Goal: Task Accomplishment & Management: Complete application form

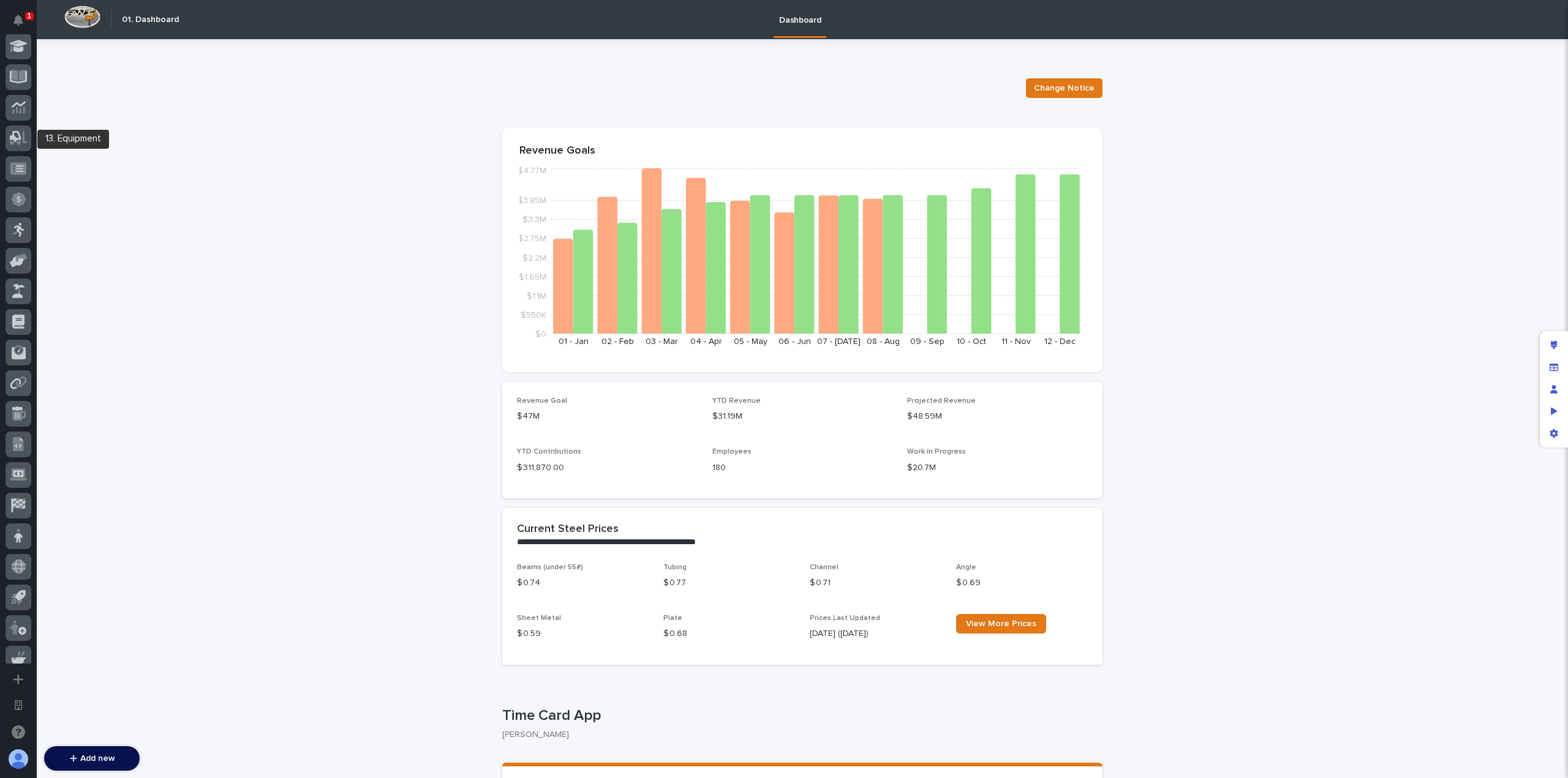
scroll to position [412, 0]
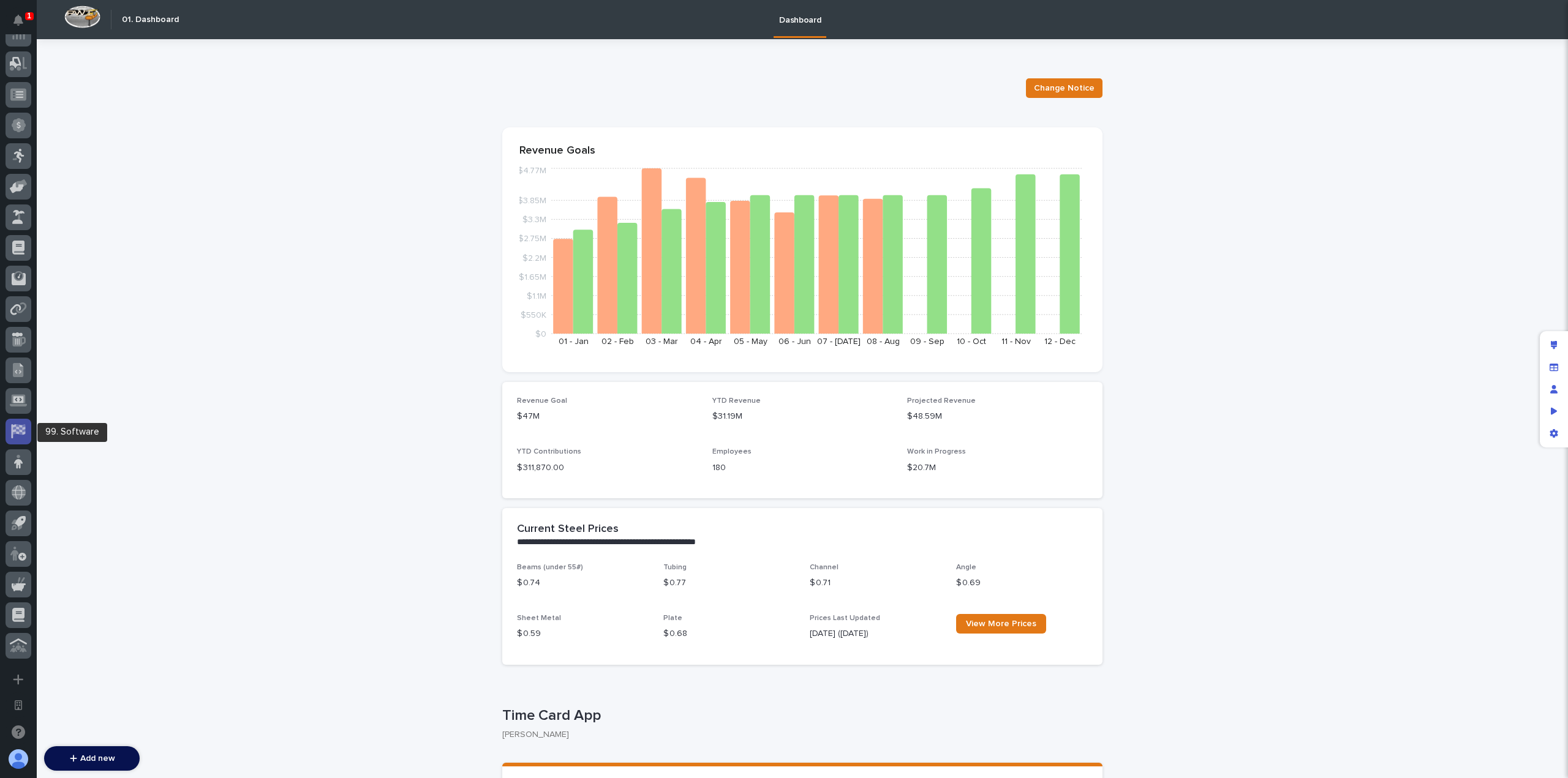
click at [12, 433] on icon at bounding box center [18, 431] width 14 height 14
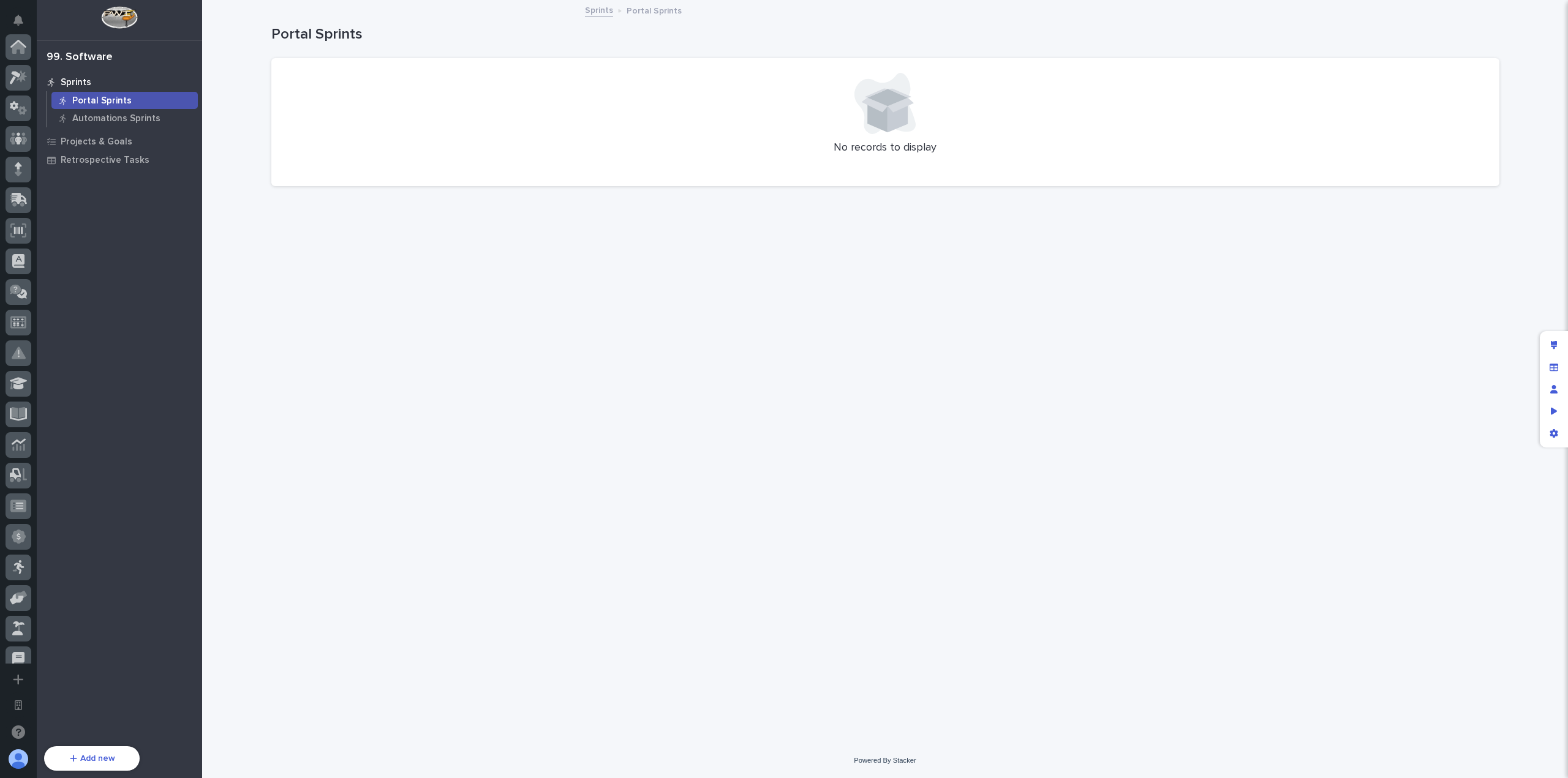
scroll to position [438, 0]
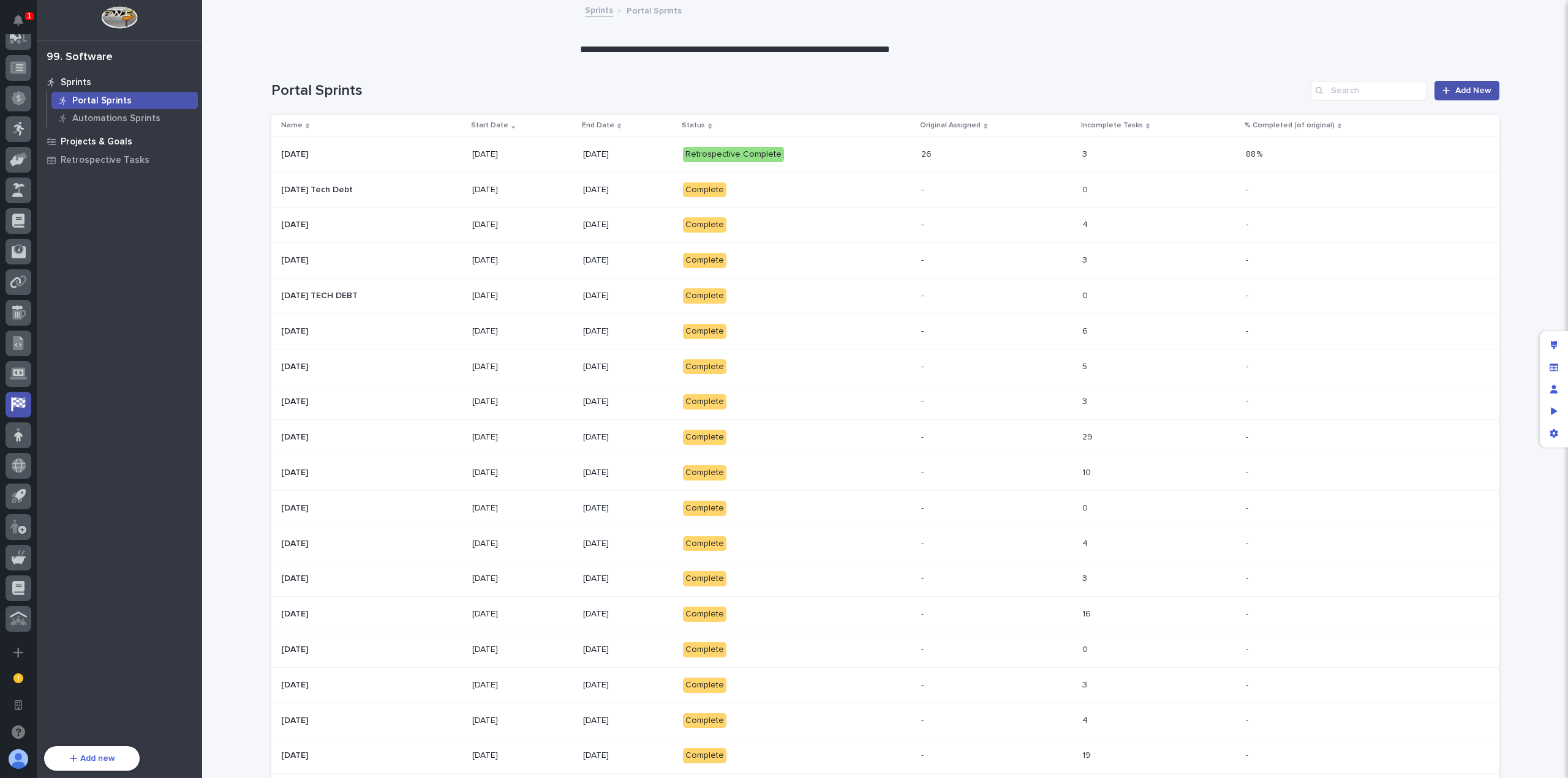
click at [122, 140] on p "Projects & Goals" at bounding box center [96, 142] width 71 height 11
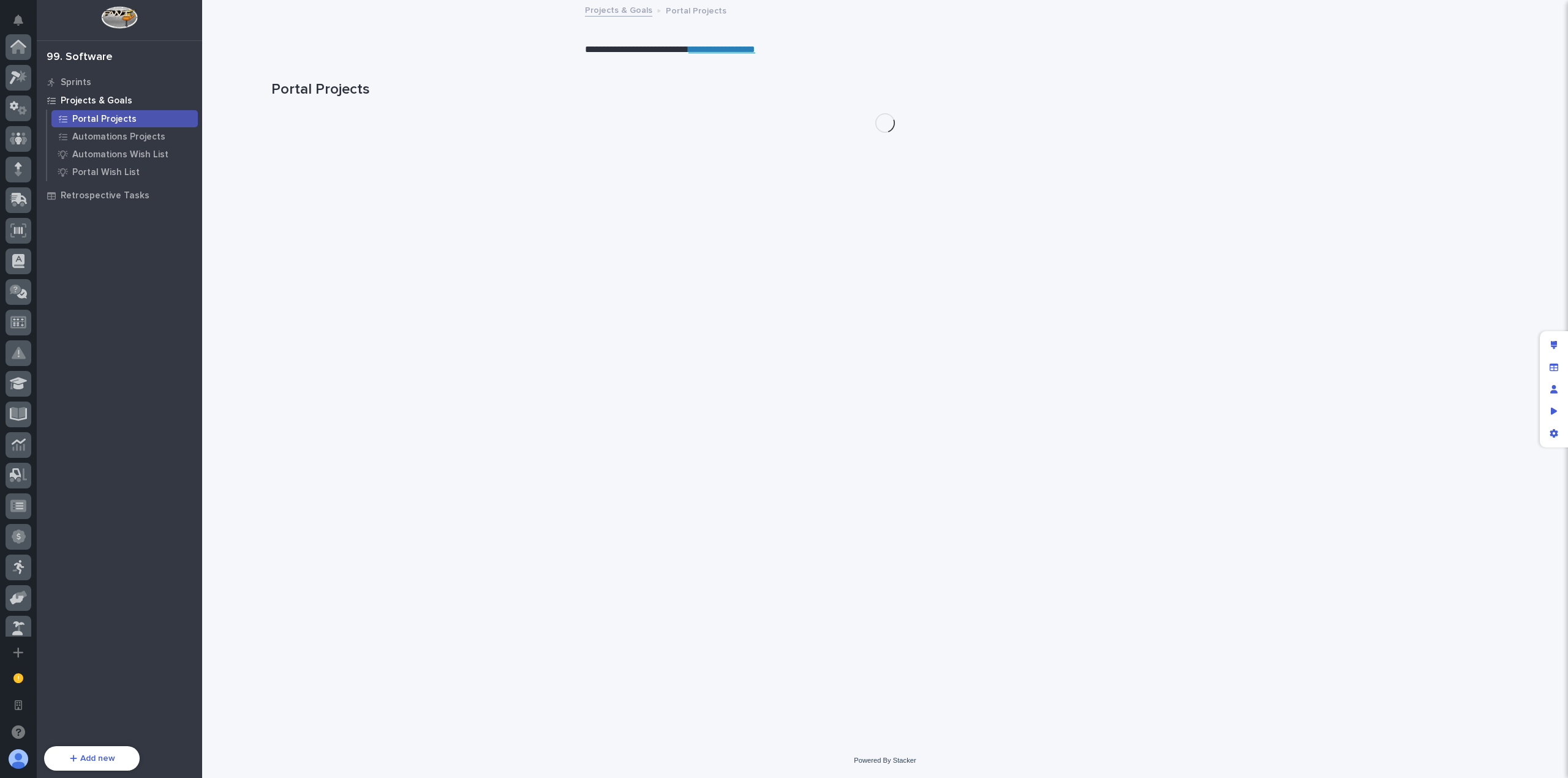
scroll to position [438, 0]
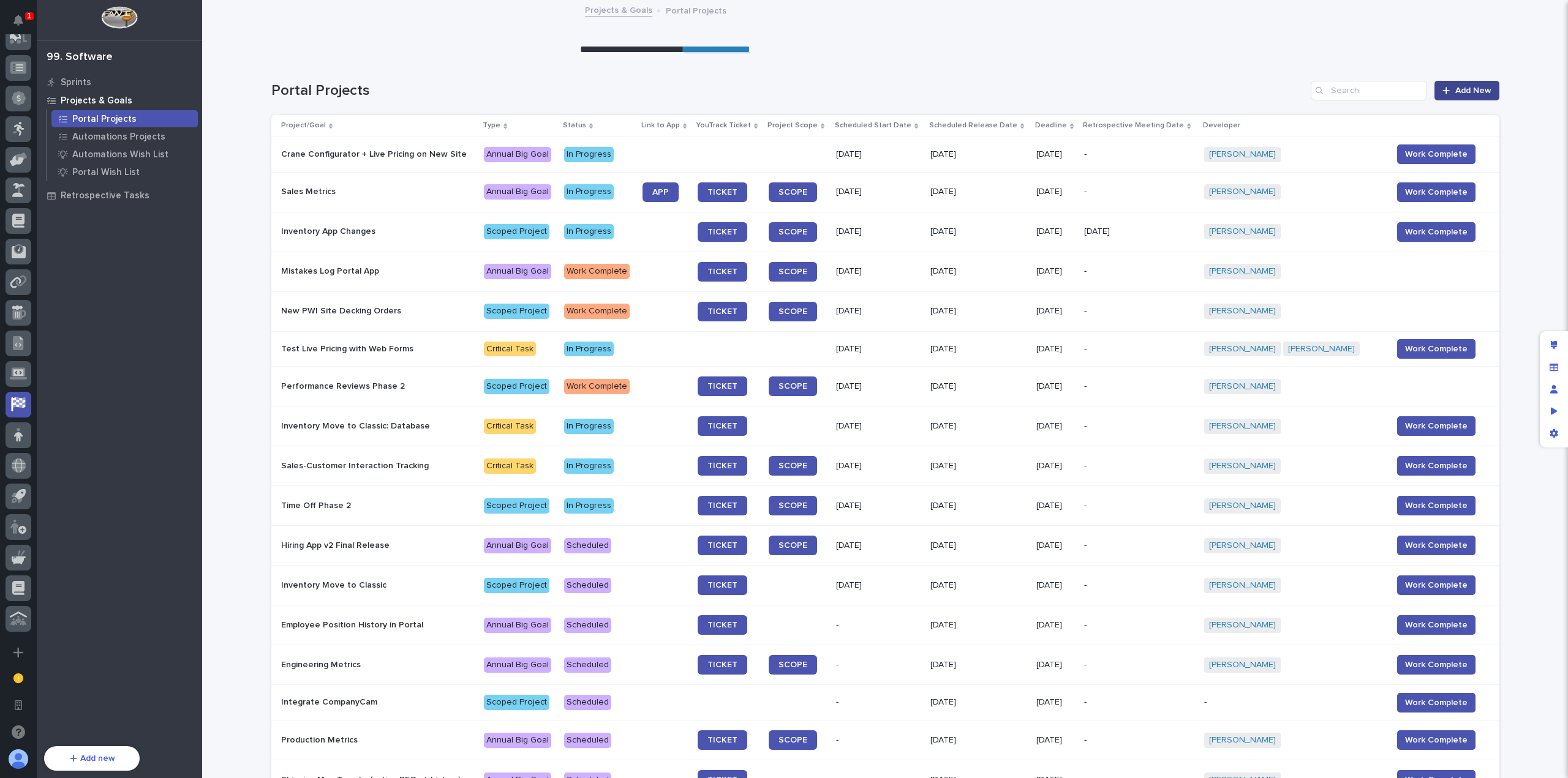
click at [1470, 94] on span "Add New" at bounding box center [1473, 90] width 36 height 9
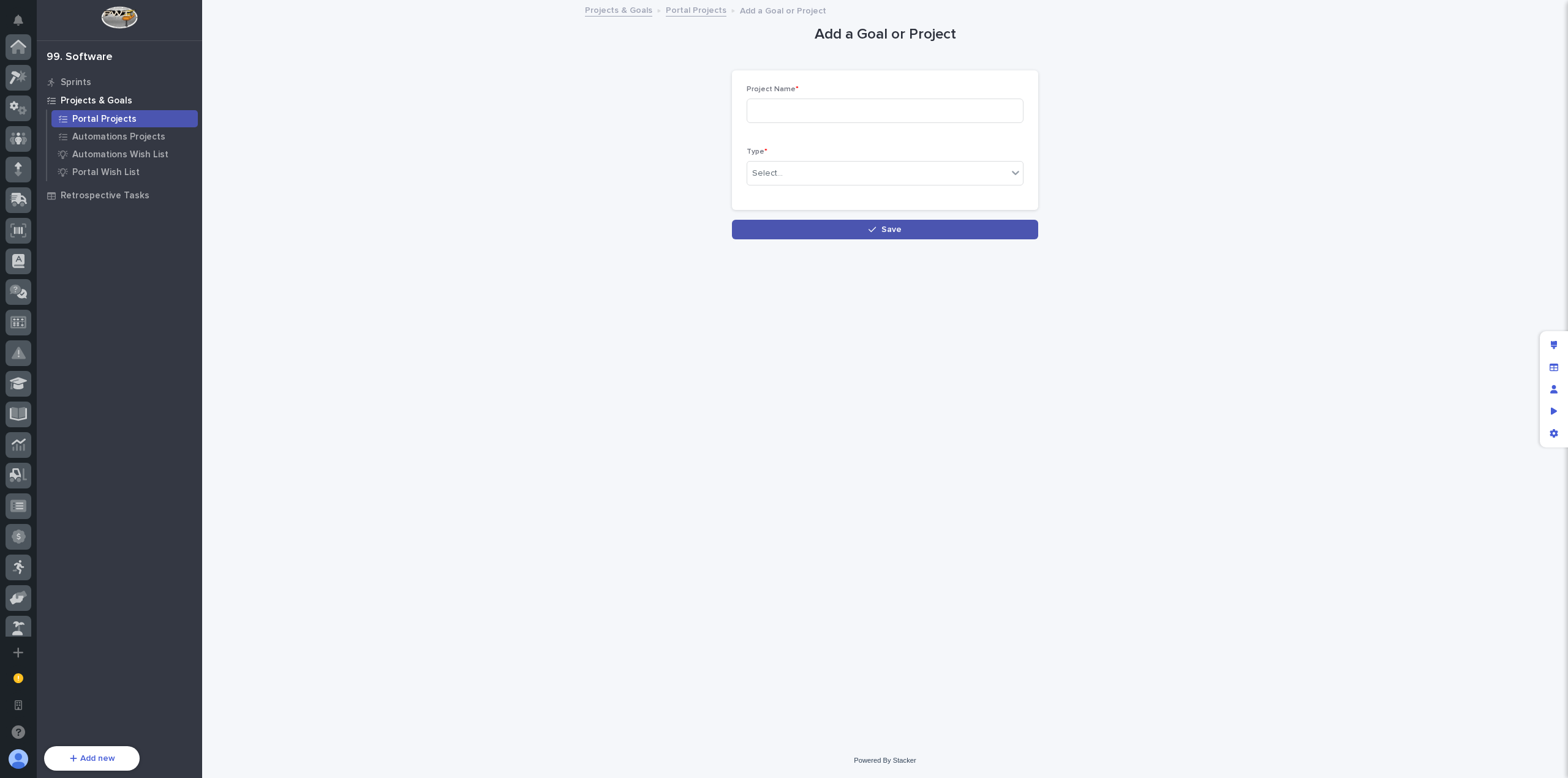
scroll to position [438, 0]
click at [937, 110] on input at bounding box center [885, 110] width 277 height 24
type input "B"
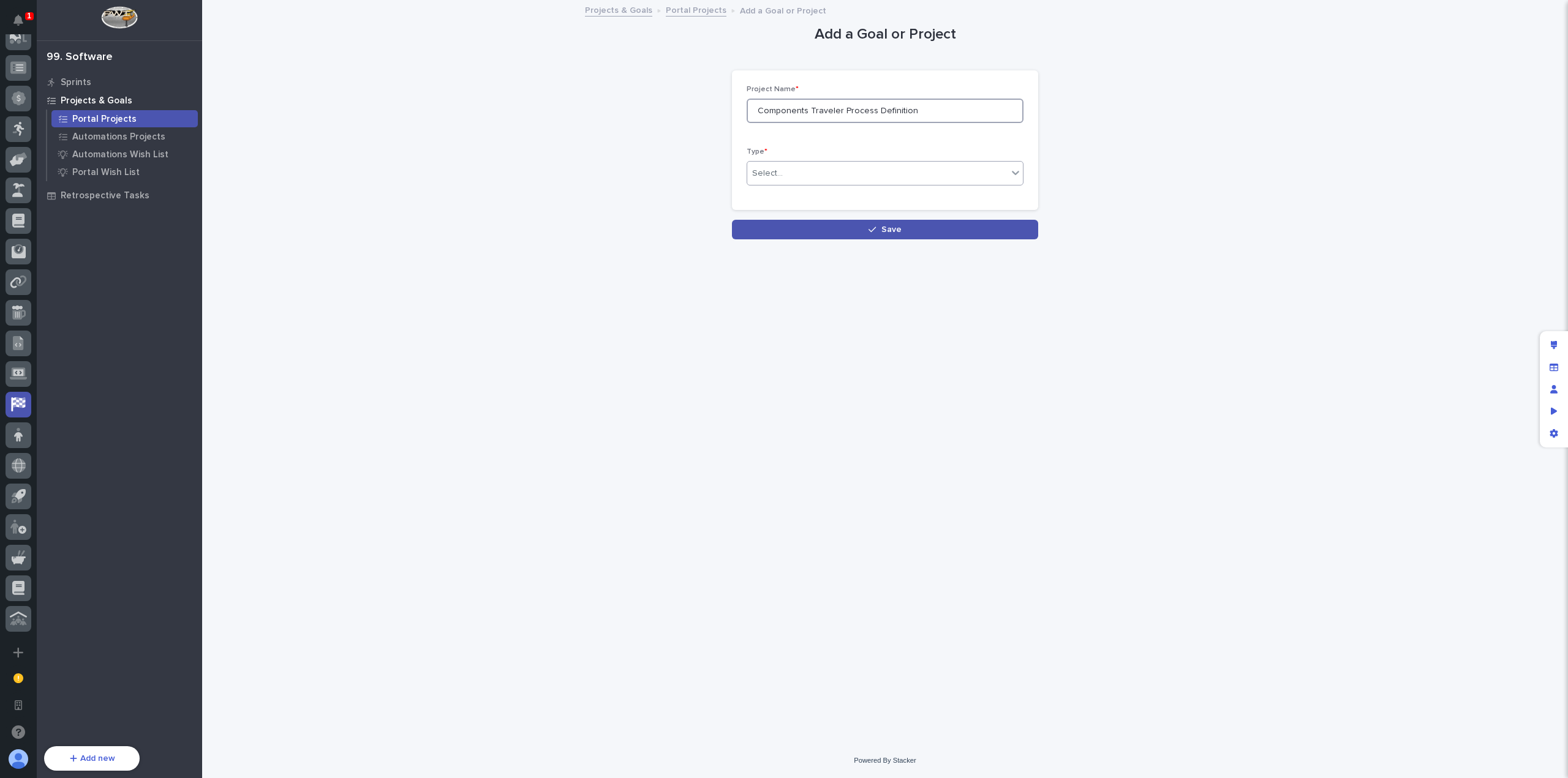
type input "Components Traveler Process Definition"
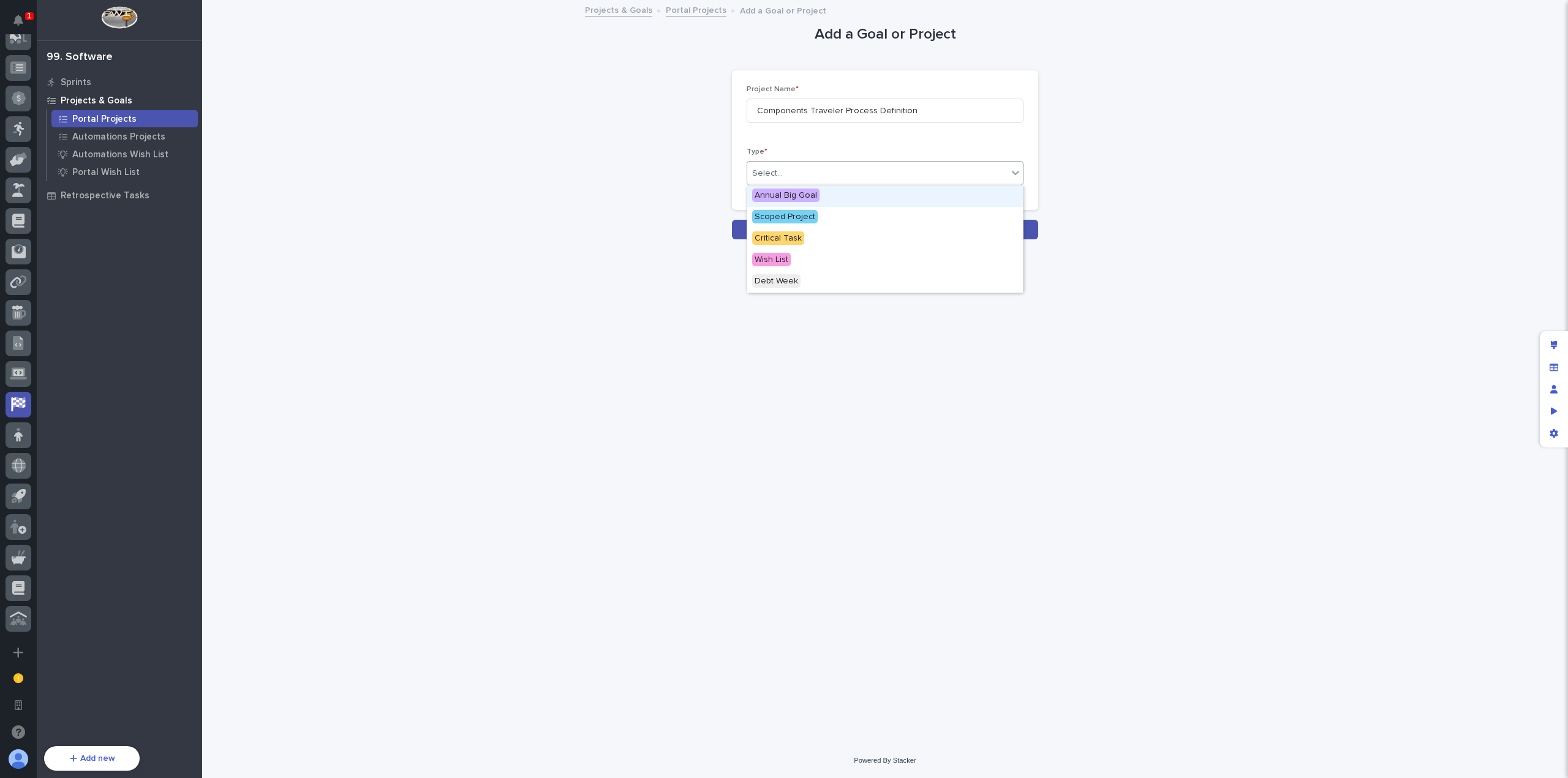
click at [893, 178] on div "Select..." at bounding box center [877, 173] width 260 height 20
click at [873, 231] on div "Critical Task" at bounding box center [885, 239] width 275 height 22
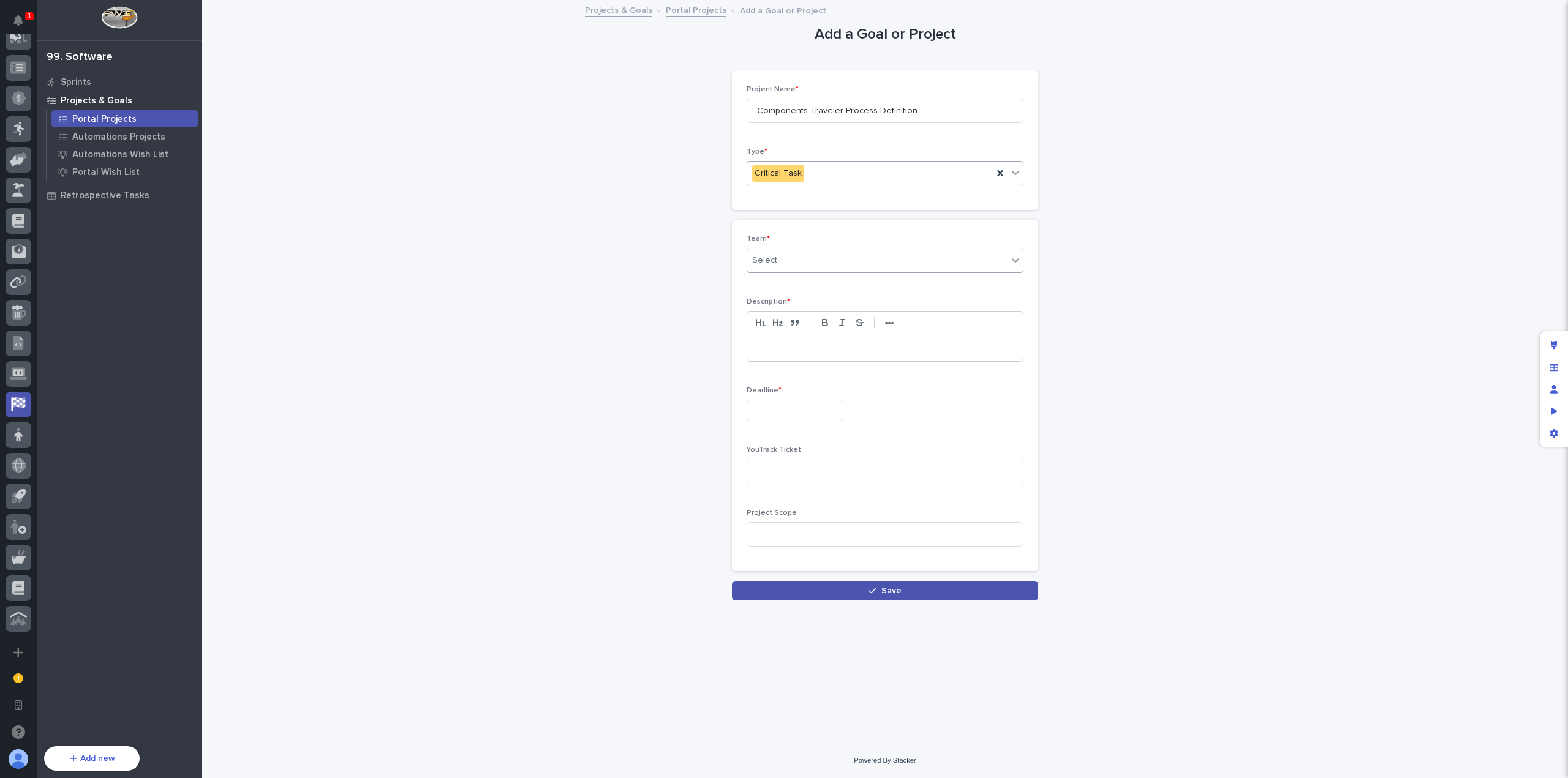
click at [830, 260] on div "Select..." at bounding box center [877, 260] width 260 height 20
click at [833, 276] on div "Automations" at bounding box center [885, 283] width 275 height 22
click at [893, 263] on div "Automations" at bounding box center [870, 260] width 246 height 20
click at [872, 303] on div "Portal" at bounding box center [885, 304] width 275 height 22
click at [894, 351] on p at bounding box center [885, 347] width 257 height 12
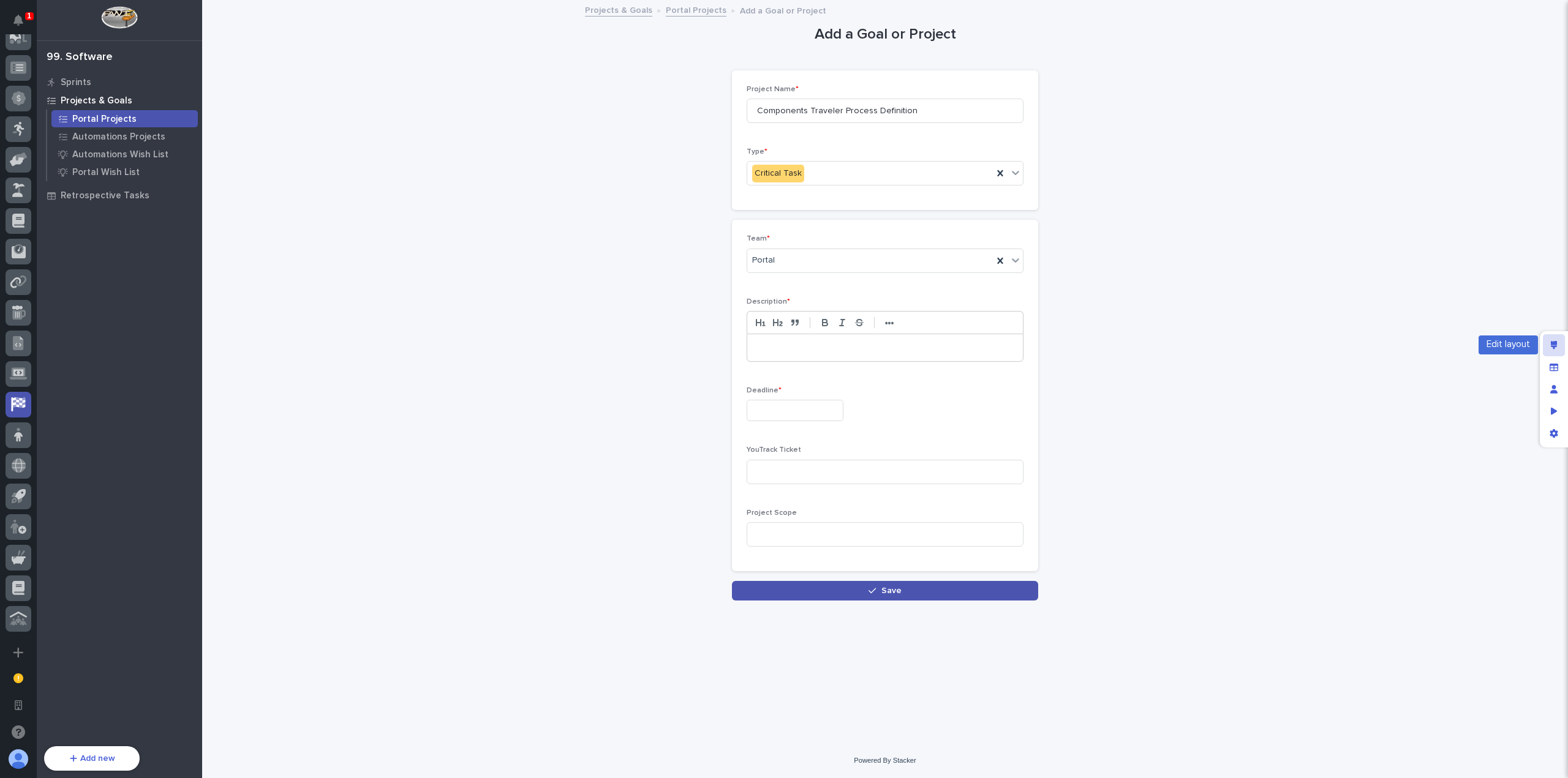
click at [1551, 345] on icon "Edit layout" at bounding box center [1554, 345] width 7 height 9
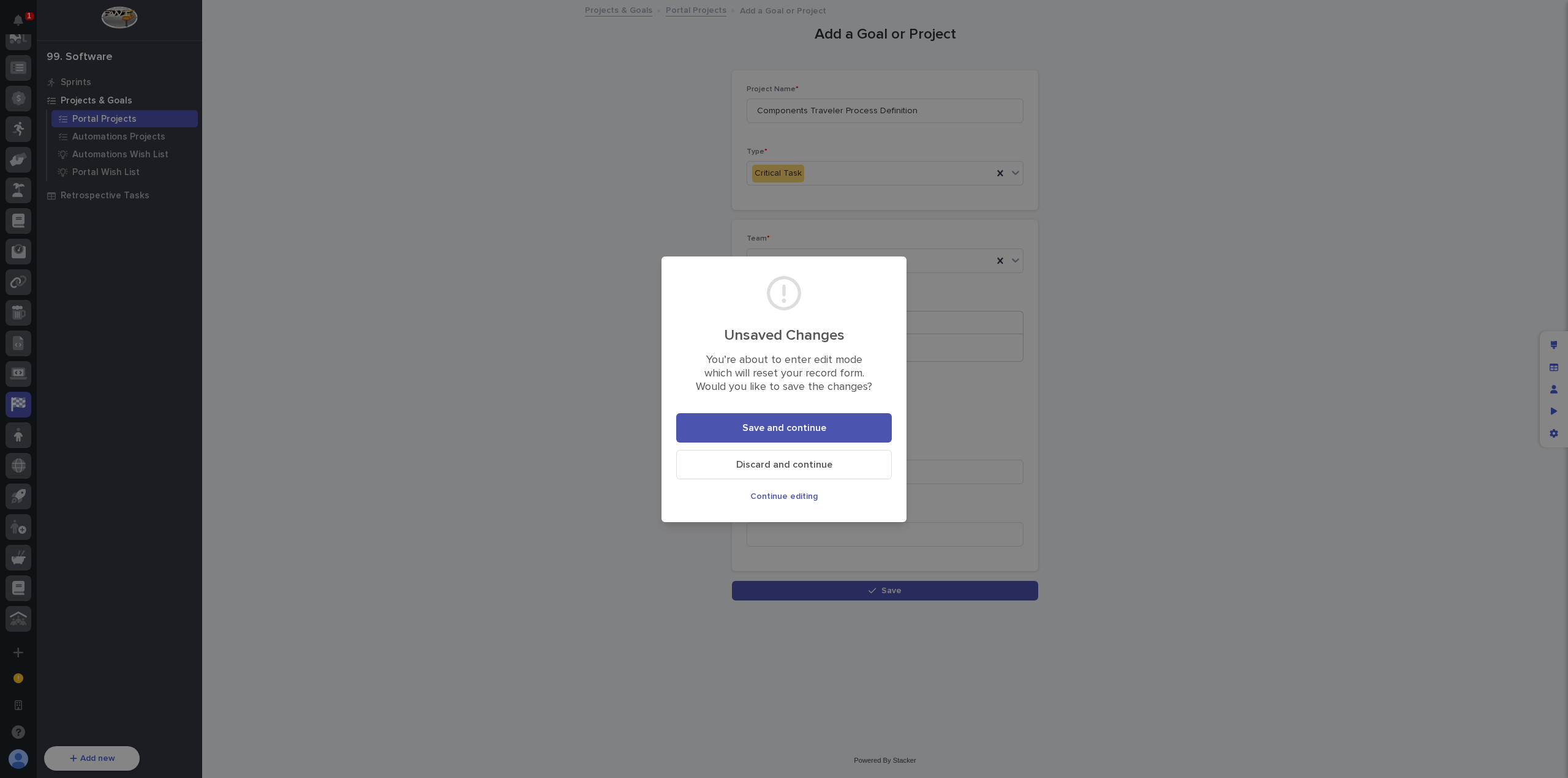
click at [824, 463] on span "Discard and continue" at bounding box center [784, 465] width 96 height 10
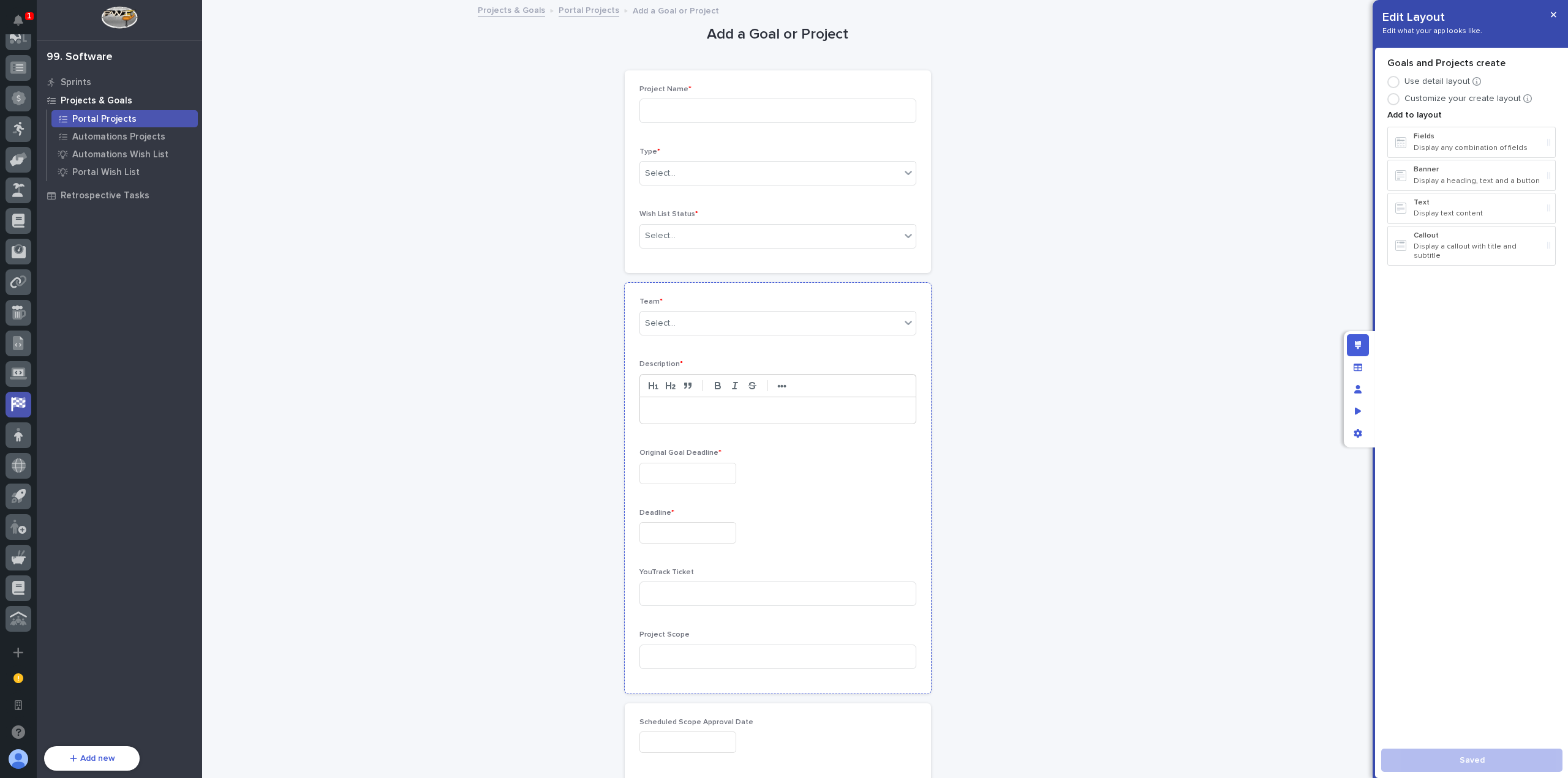
click at [776, 302] on p "Team *" at bounding box center [777, 301] width 277 height 9
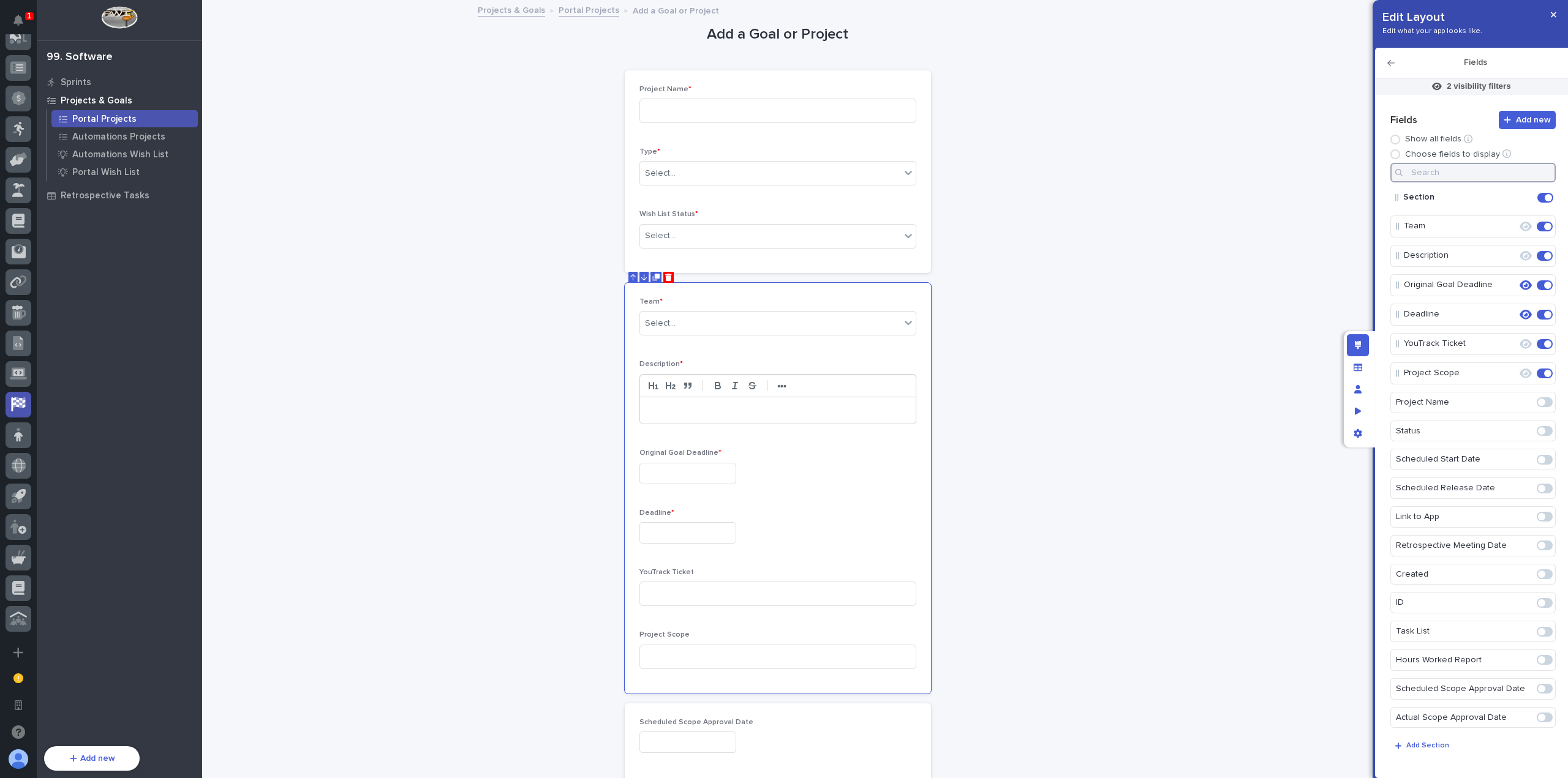
click at [1468, 177] on input at bounding box center [1473, 173] width 165 height 20
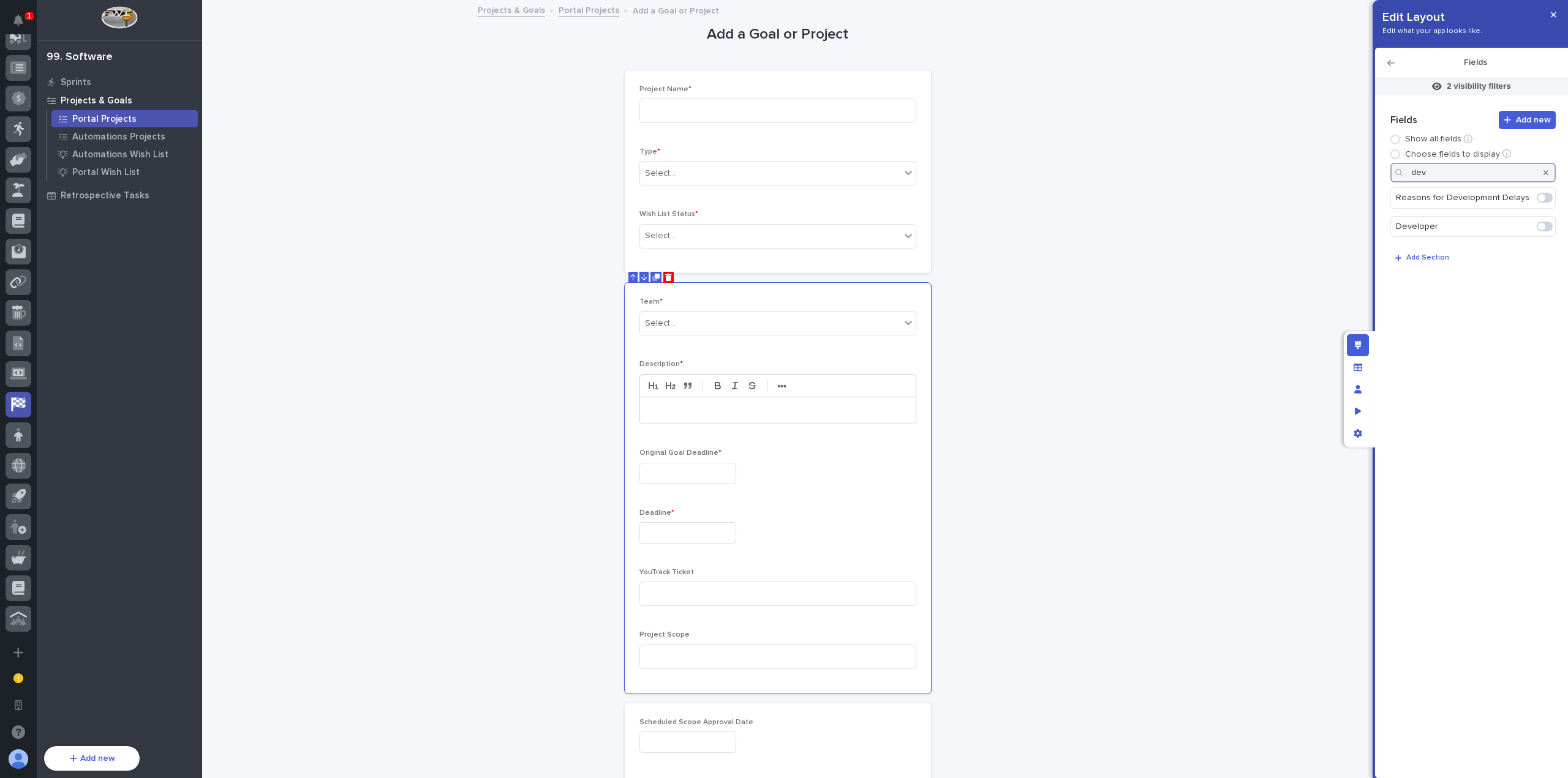
click at [1544, 228] on span at bounding box center [1541, 226] width 7 height 7
type input "dev"
click at [1523, 196] on icon "button" at bounding box center [1525, 198] width 12 height 11
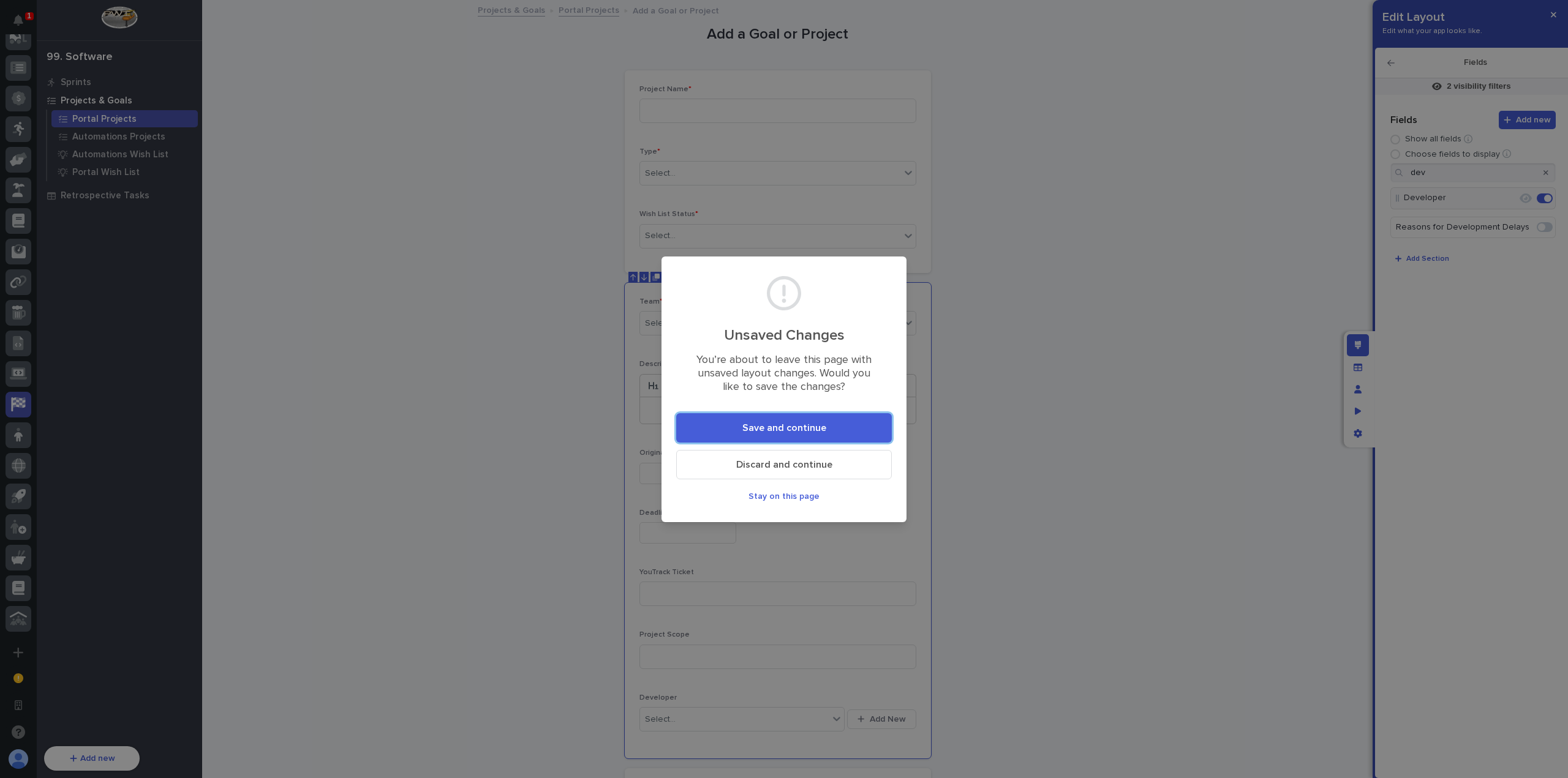
click at [812, 502] on button "Stay on this page" at bounding box center [783, 497] width 216 height 20
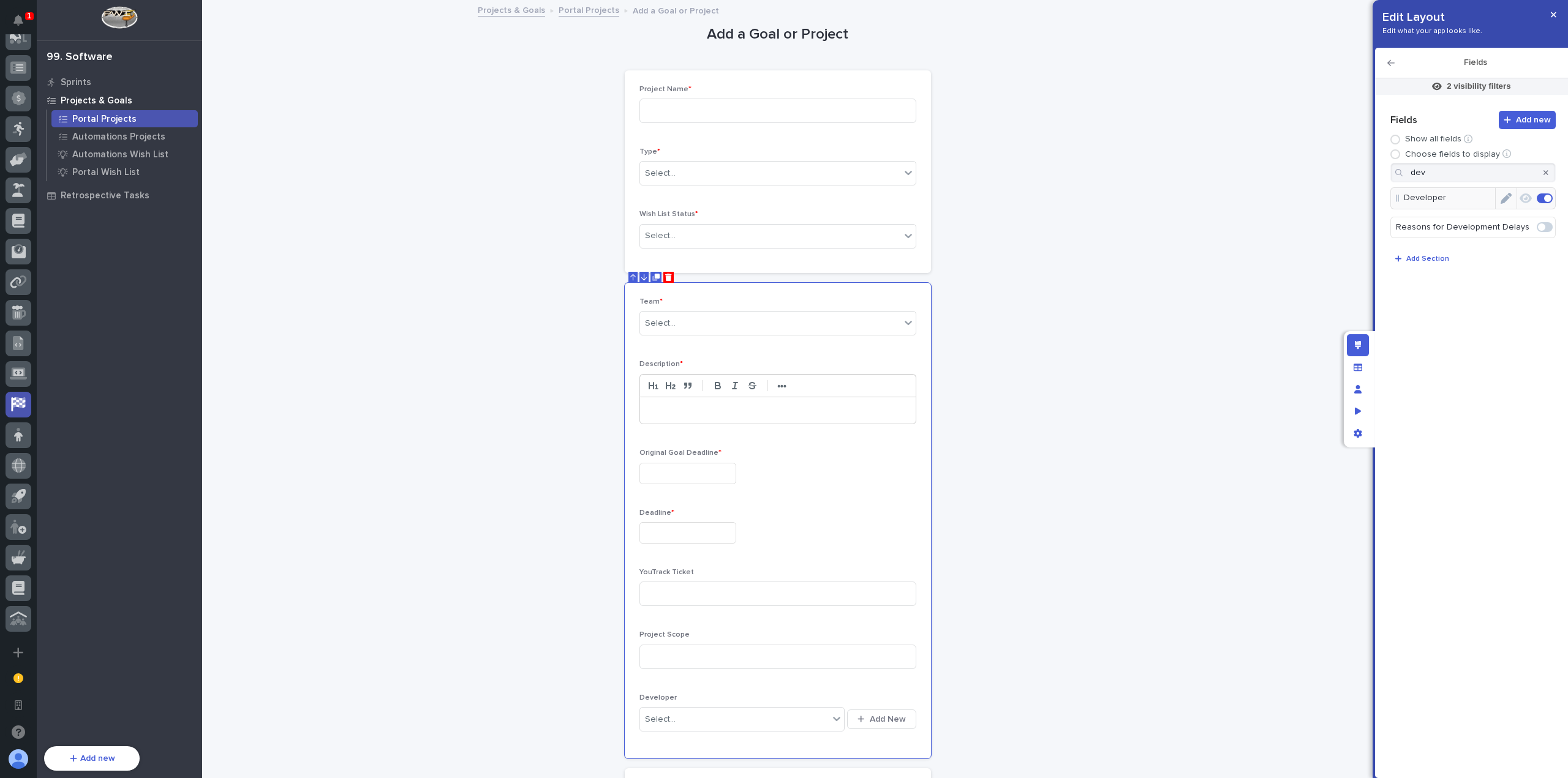
click at [1512, 197] on icon "Edit" at bounding box center [1506, 198] width 11 height 11
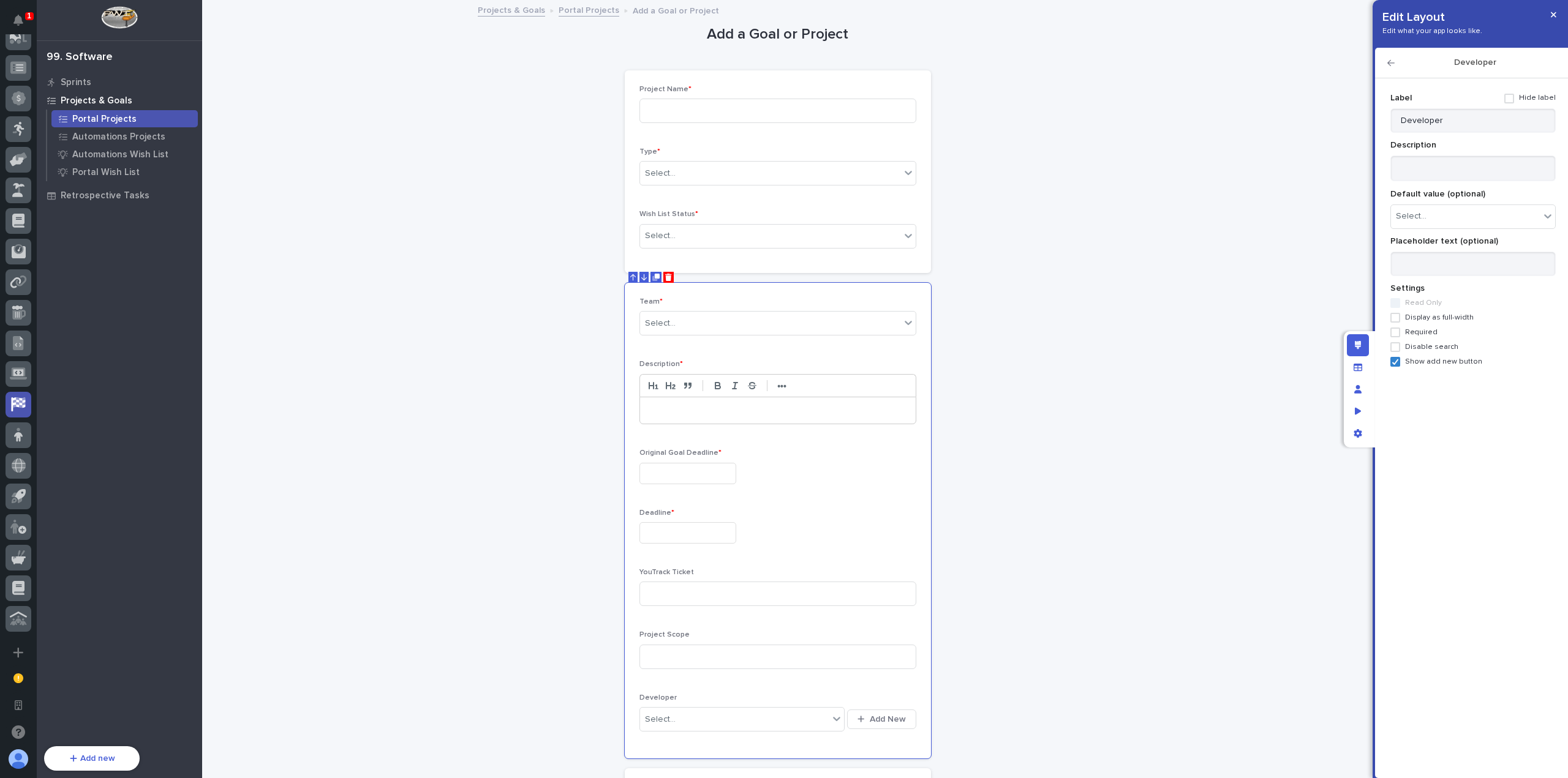
click at [1428, 360] on span "Show add new button" at bounding box center [1443, 362] width 77 height 9
click at [1547, 18] on button "button" at bounding box center [1553, 14] width 20 height 20
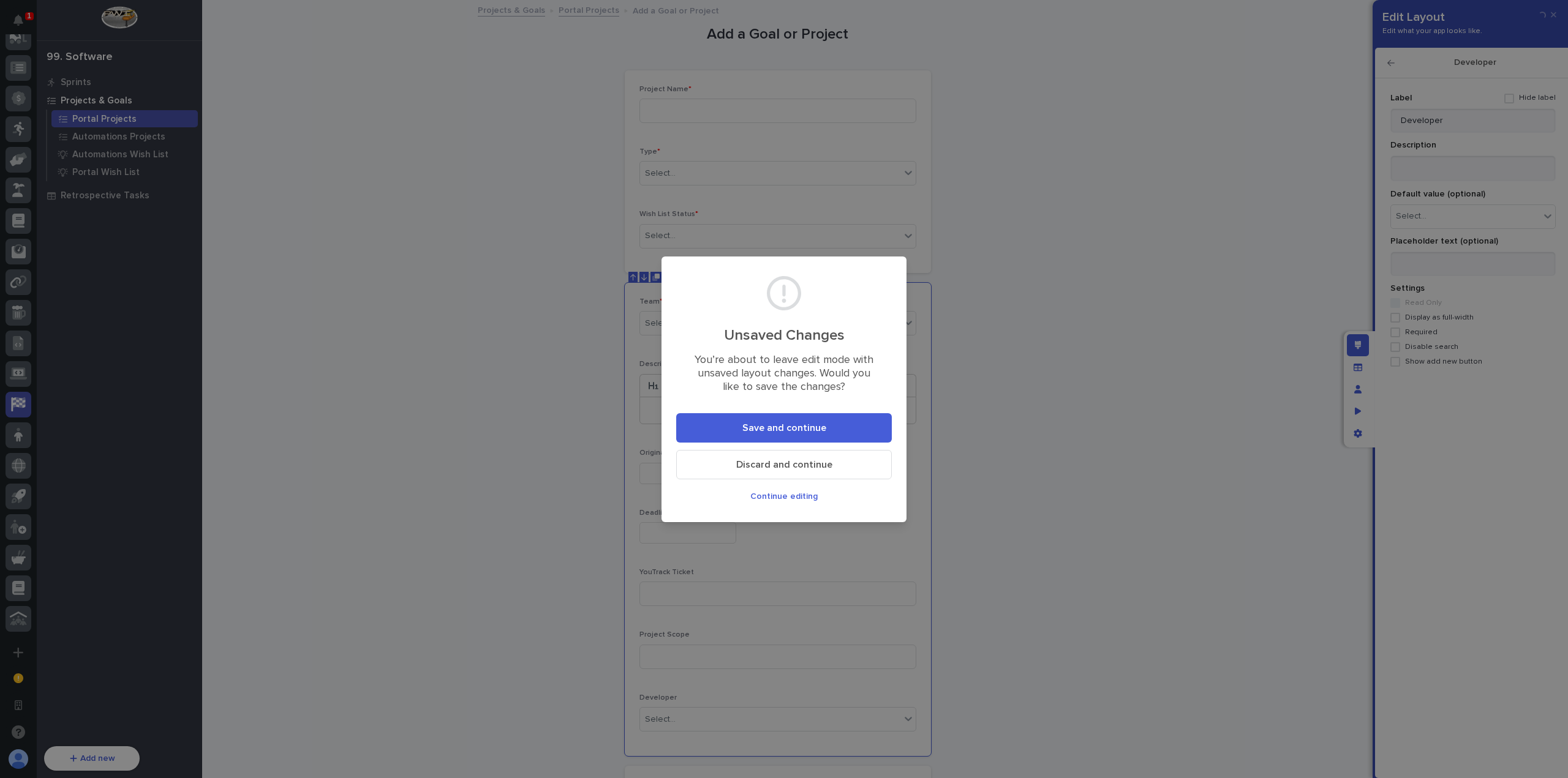
click at [843, 423] on button "Save and continue" at bounding box center [783, 428] width 216 height 29
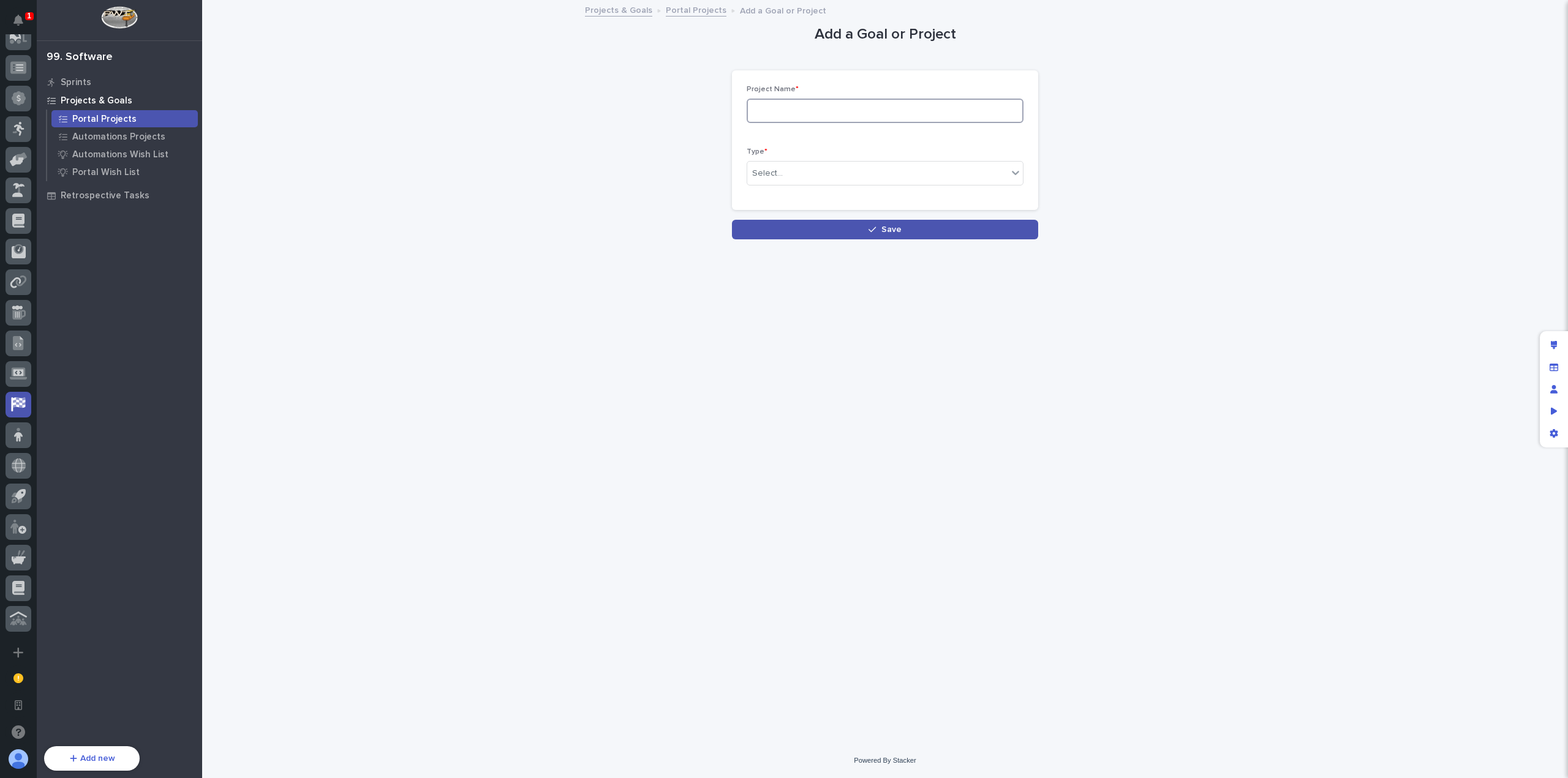
click at [908, 109] on input at bounding box center [885, 110] width 277 height 24
type input "P"
type input "W"
type input "T"
type input "W"
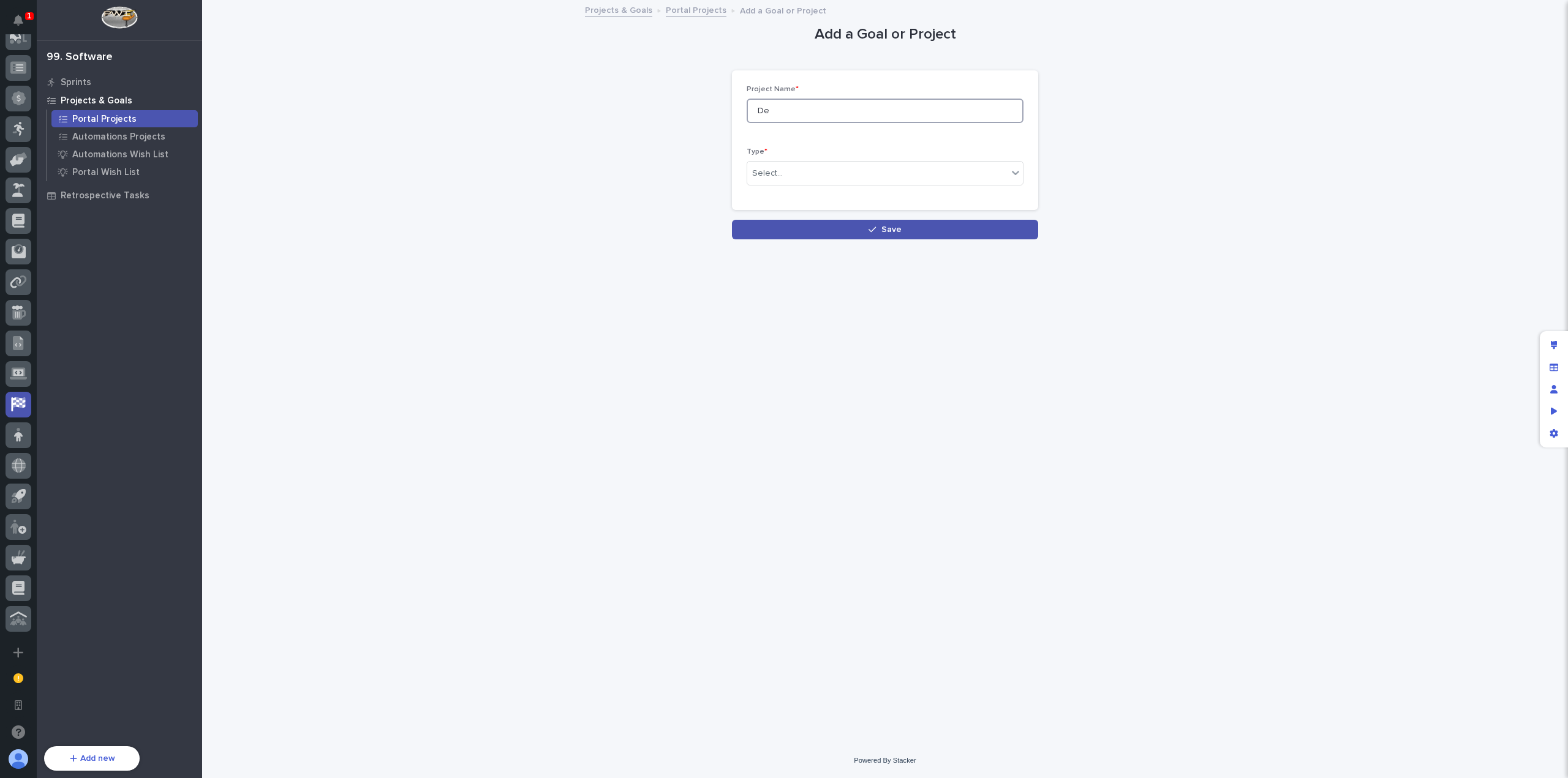
type input "D"
type input "T"
type input "Components Traveler Scoping"
click at [911, 176] on div "Select..." at bounding box center [877, 173] width 260 height 20
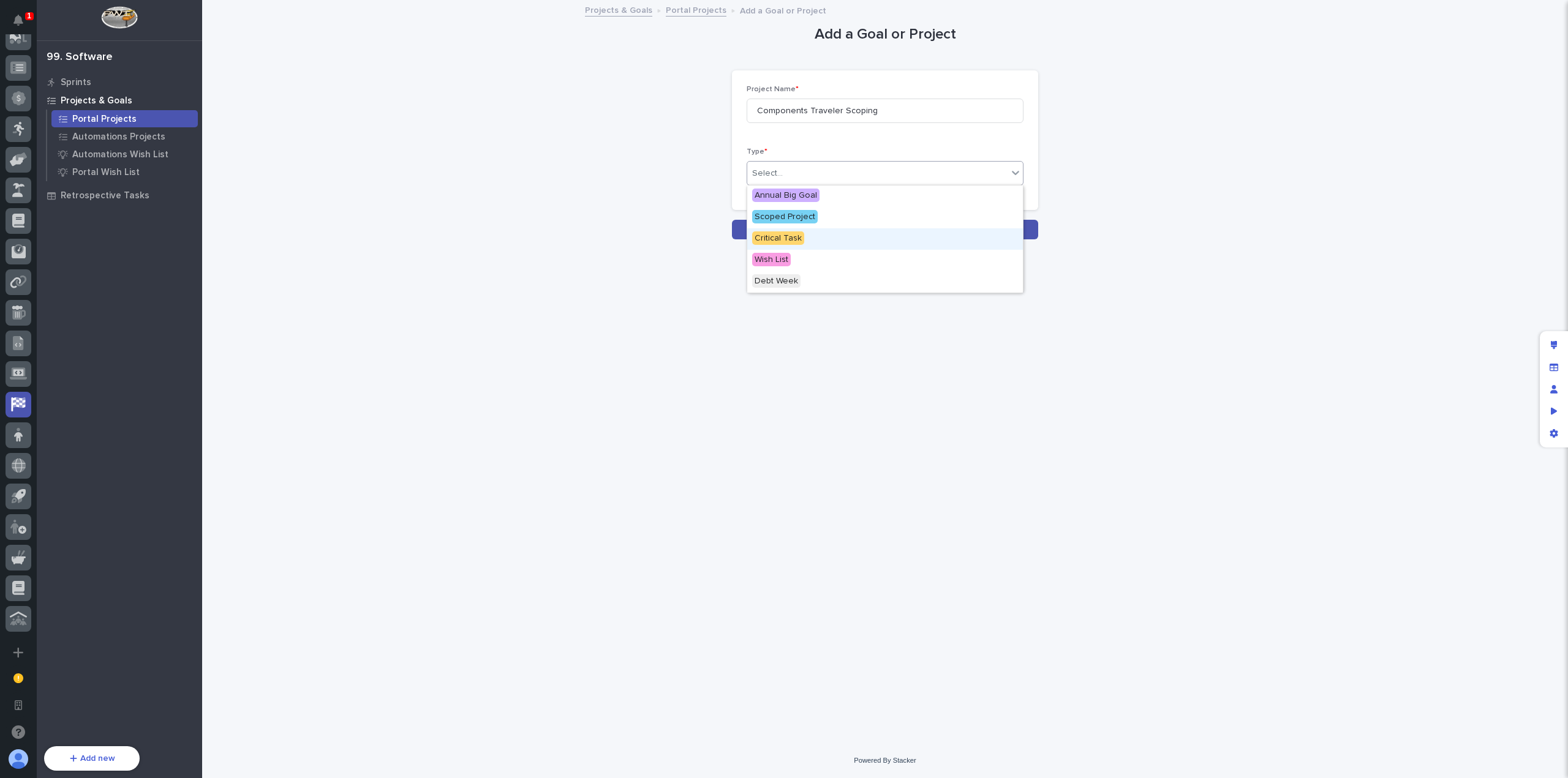
click at [883, 241] on div "Critical Task" at bounding box center [885, 239] width 275 height 22
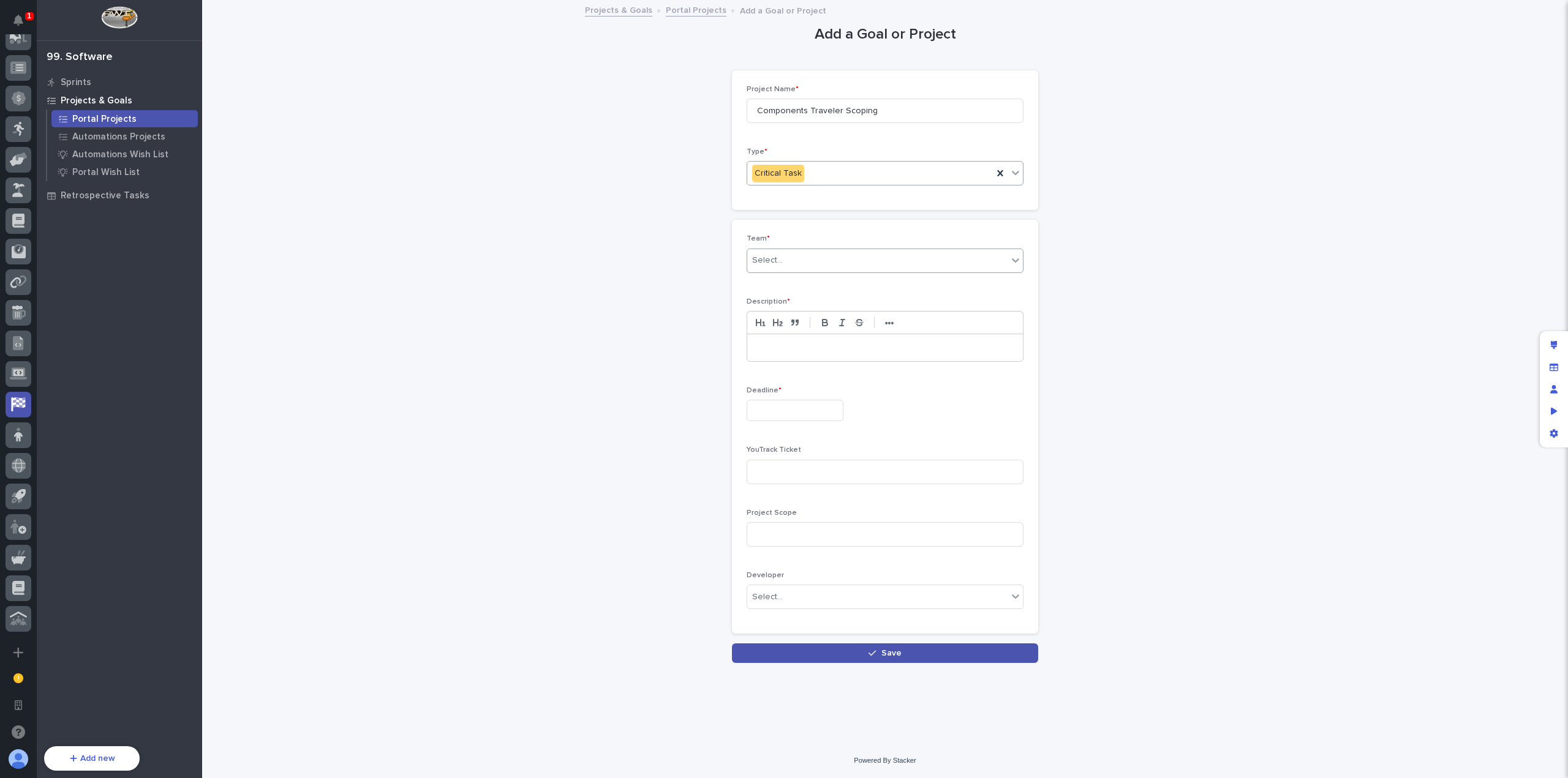
click at [818, 256] on div "Select..." at bounding box center [877, 260] width 260 height 20
click at [849, 303] on div "Portal" at bounding box center [885, 304] width 275 height 22
click at [824, 349] on p at bounding box center [885, 347] width 257 height 12
click at [819, 406] on input "text" at bounding box center [795, 410] width 97 height 22
click at [953, 347] on p "**********" at bounding box center [885, 347] width 258 height 12
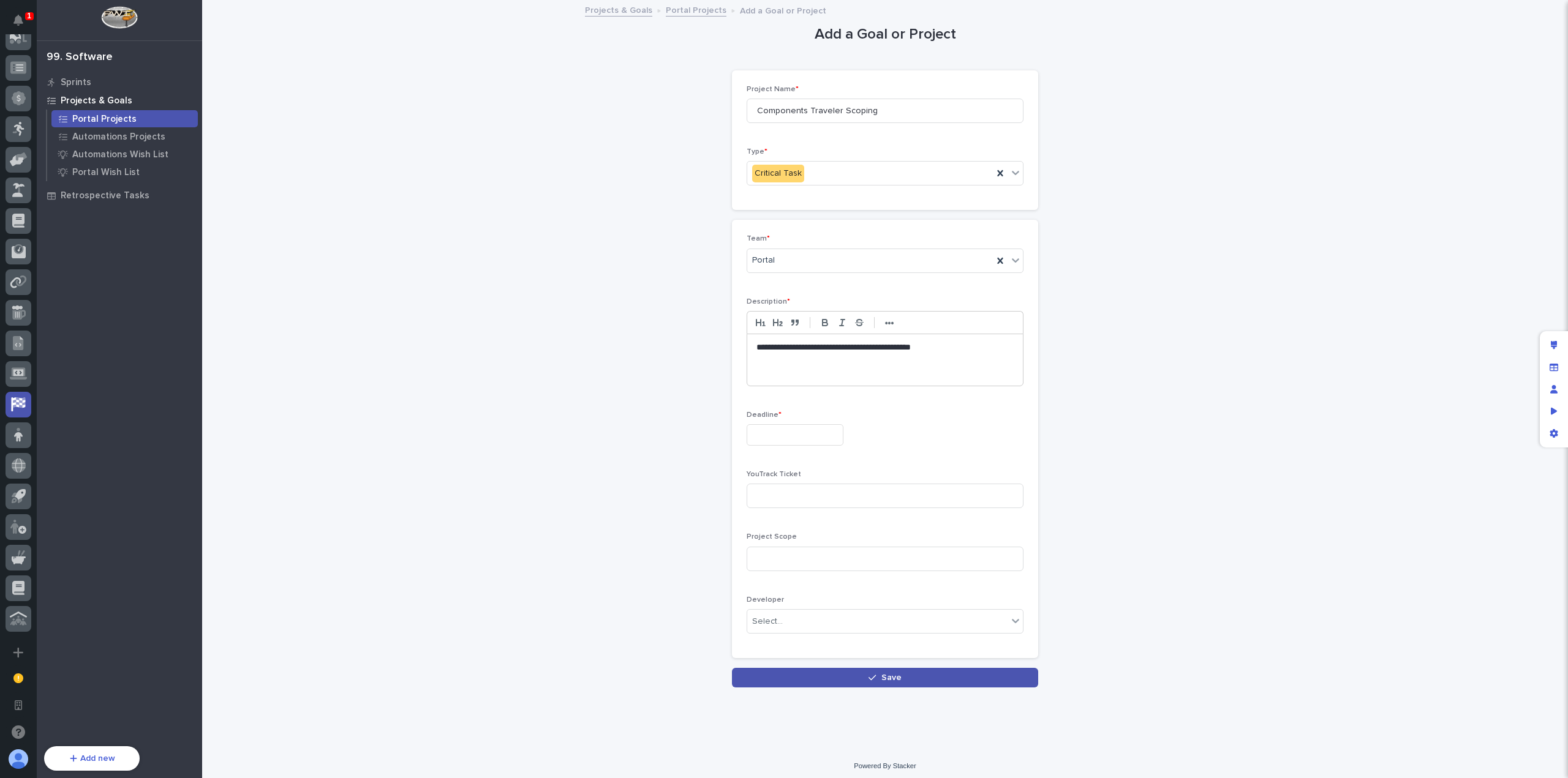
click at [840, 429] on input "text" at bounding box center [795, 435] width 97 height 22
click at [832, 336] on div "19" at bounding box center [826, 333] width 16 height 16
type input "**********"
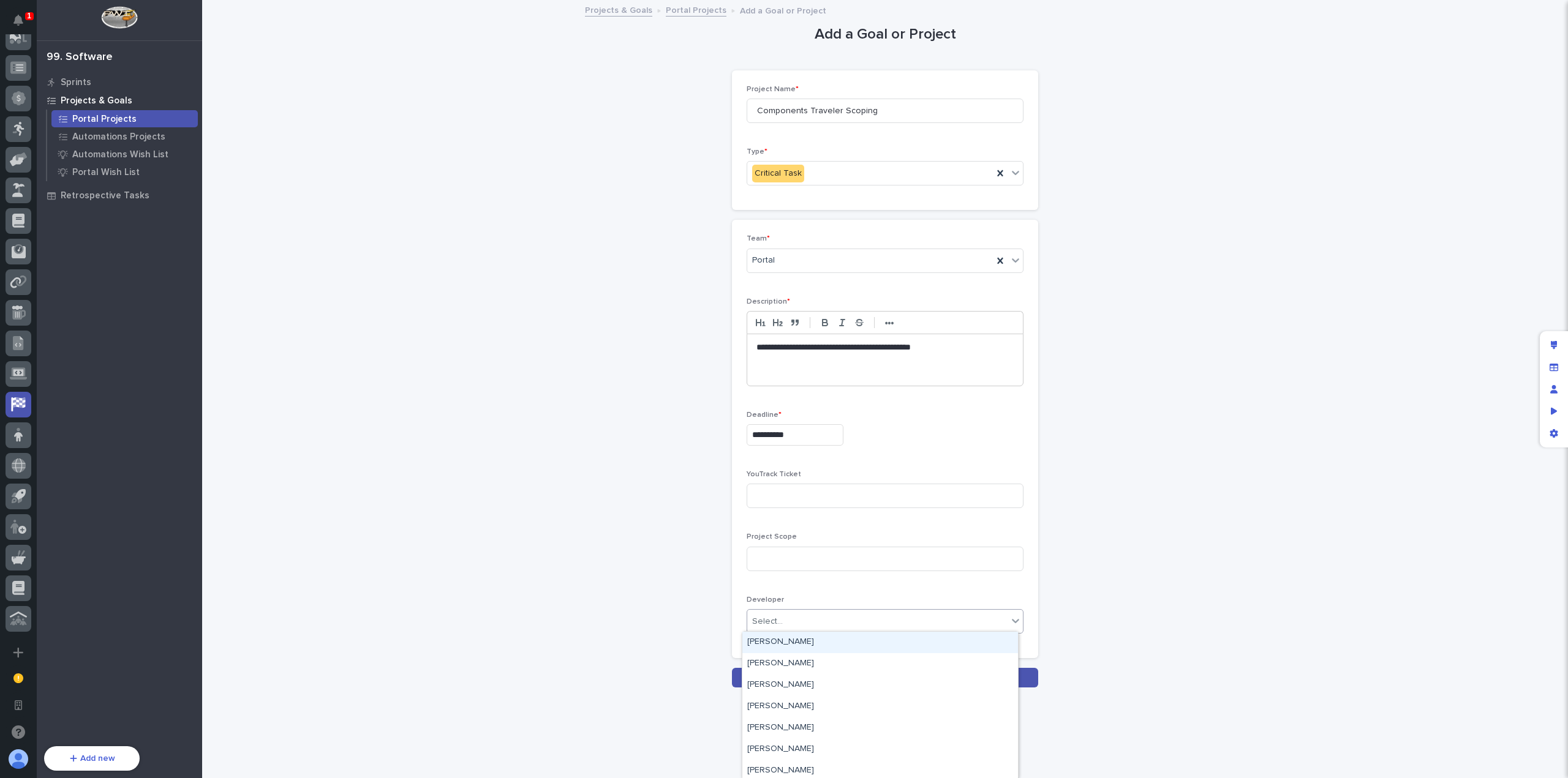
click at [857, 620] on div "Select..." at bounding box center [877, 621] width 260 height 20
type input "****"
click at [837, 682] on div "[PERSON_NAME]" at bounding box center [880, 686] width 275 height 22
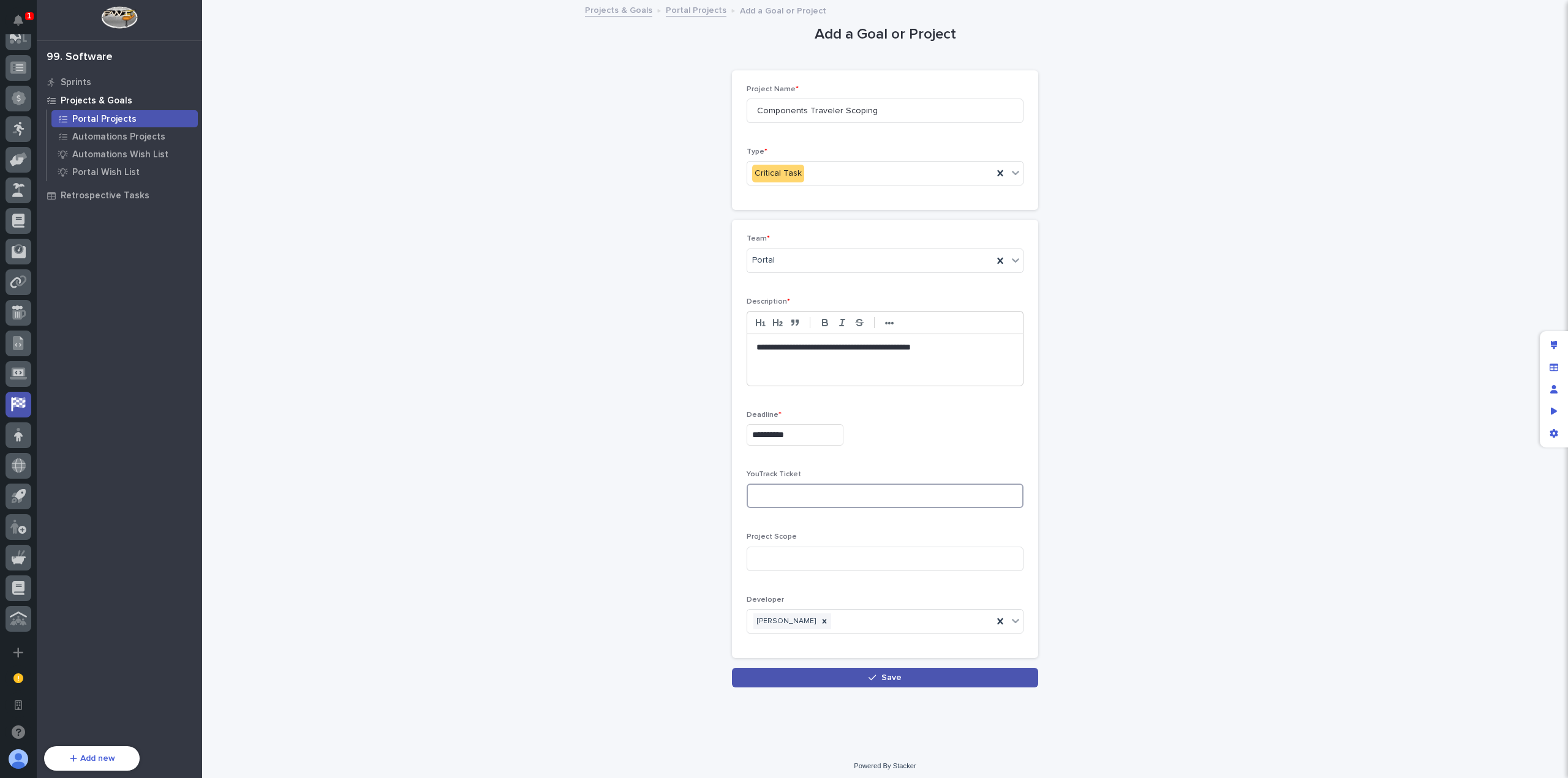
click at [808, 501] on input at bounding box center [885, 496] width 277 height 24
paste input "[URL][DOMAIN_NAME]"
type input "[URL][DOMAIN_NAME]"
click at [915, 673] on button "Save" at bounding box center [884, 678] width 306 height 20
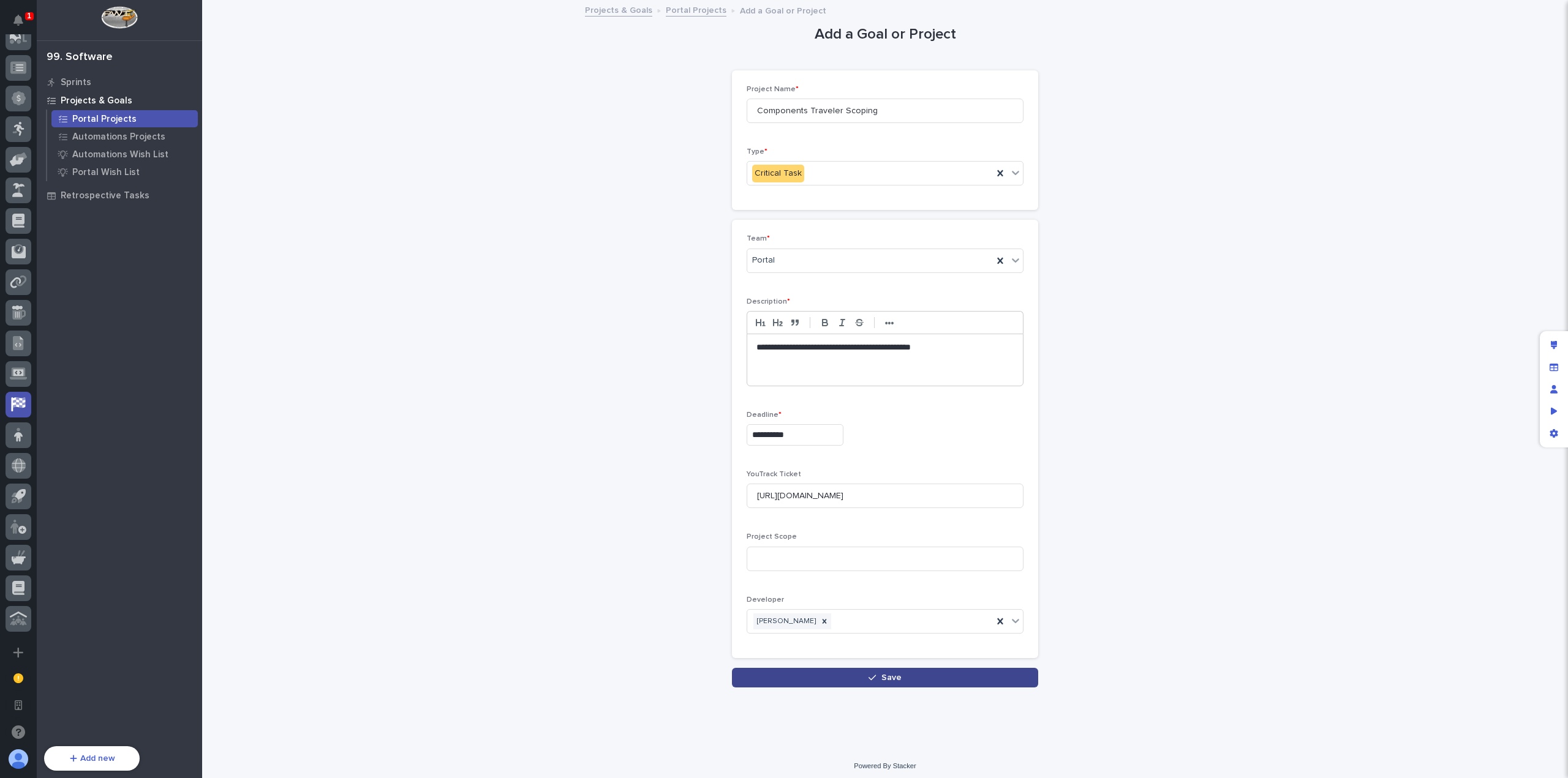
scroll to position [0, 0]
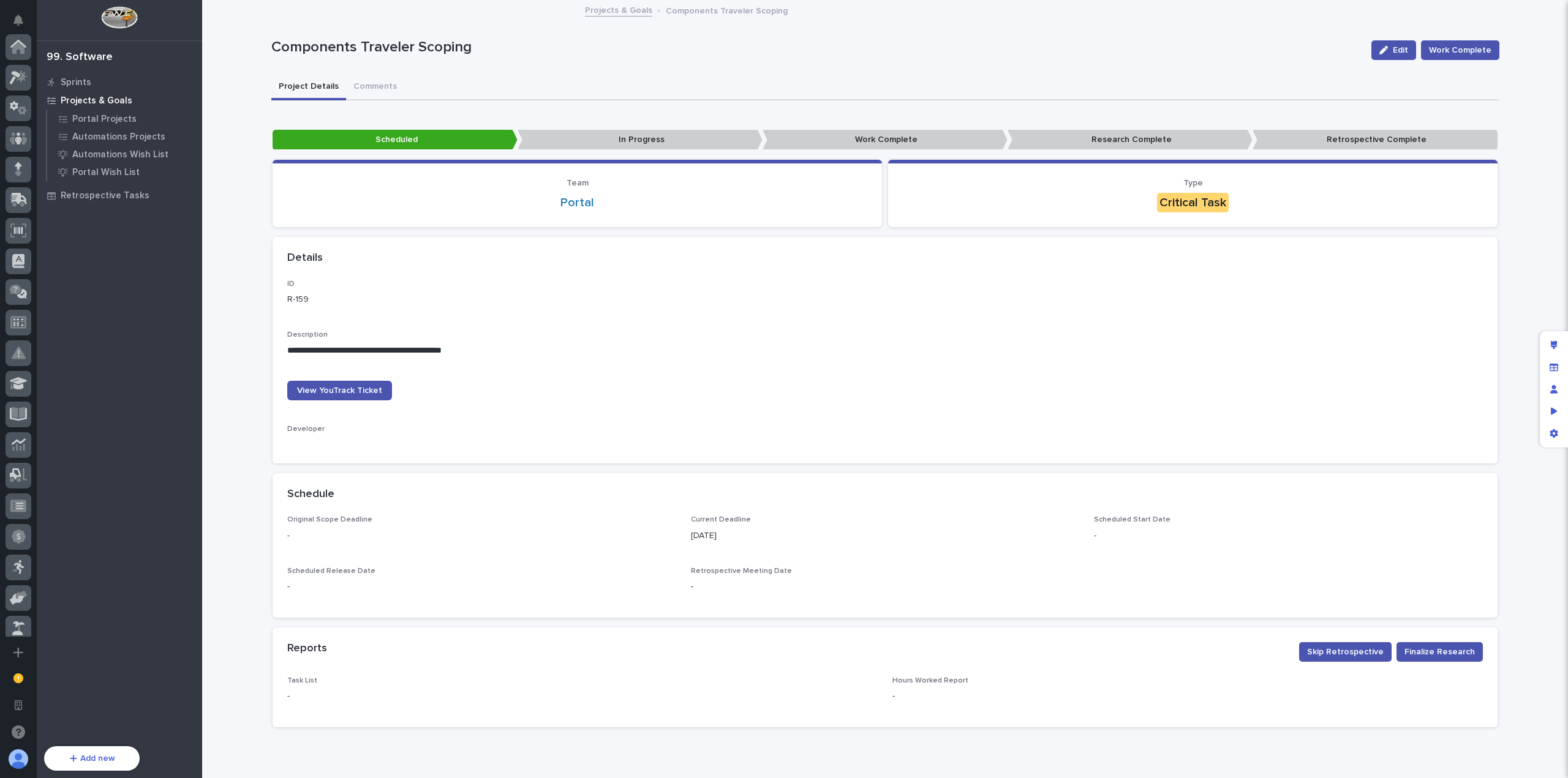
scroll to position [438, 0]
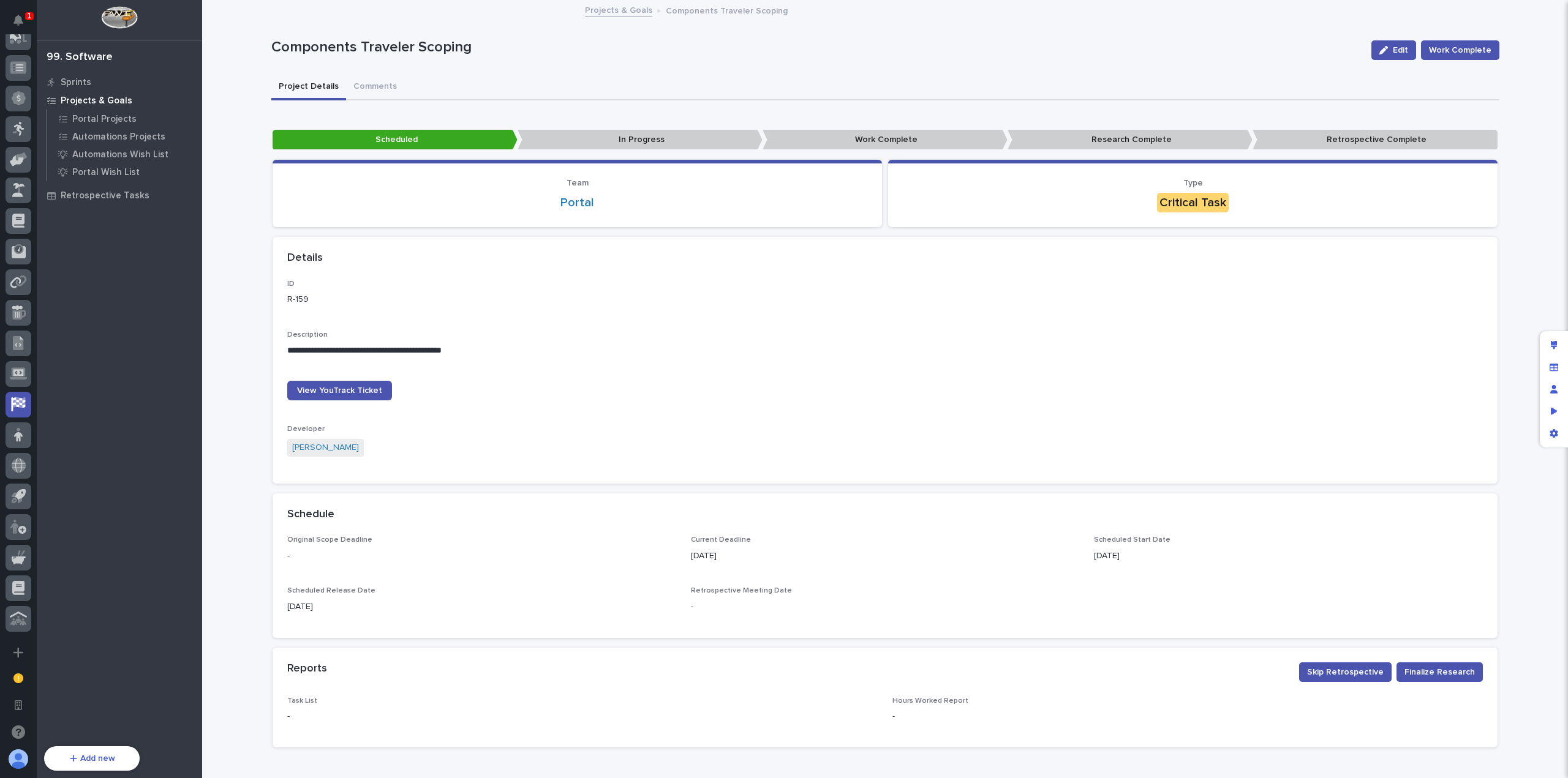
click at [614, 14] on link "Projects & Goals" at bounding box center [618, 9] width 68 height 14
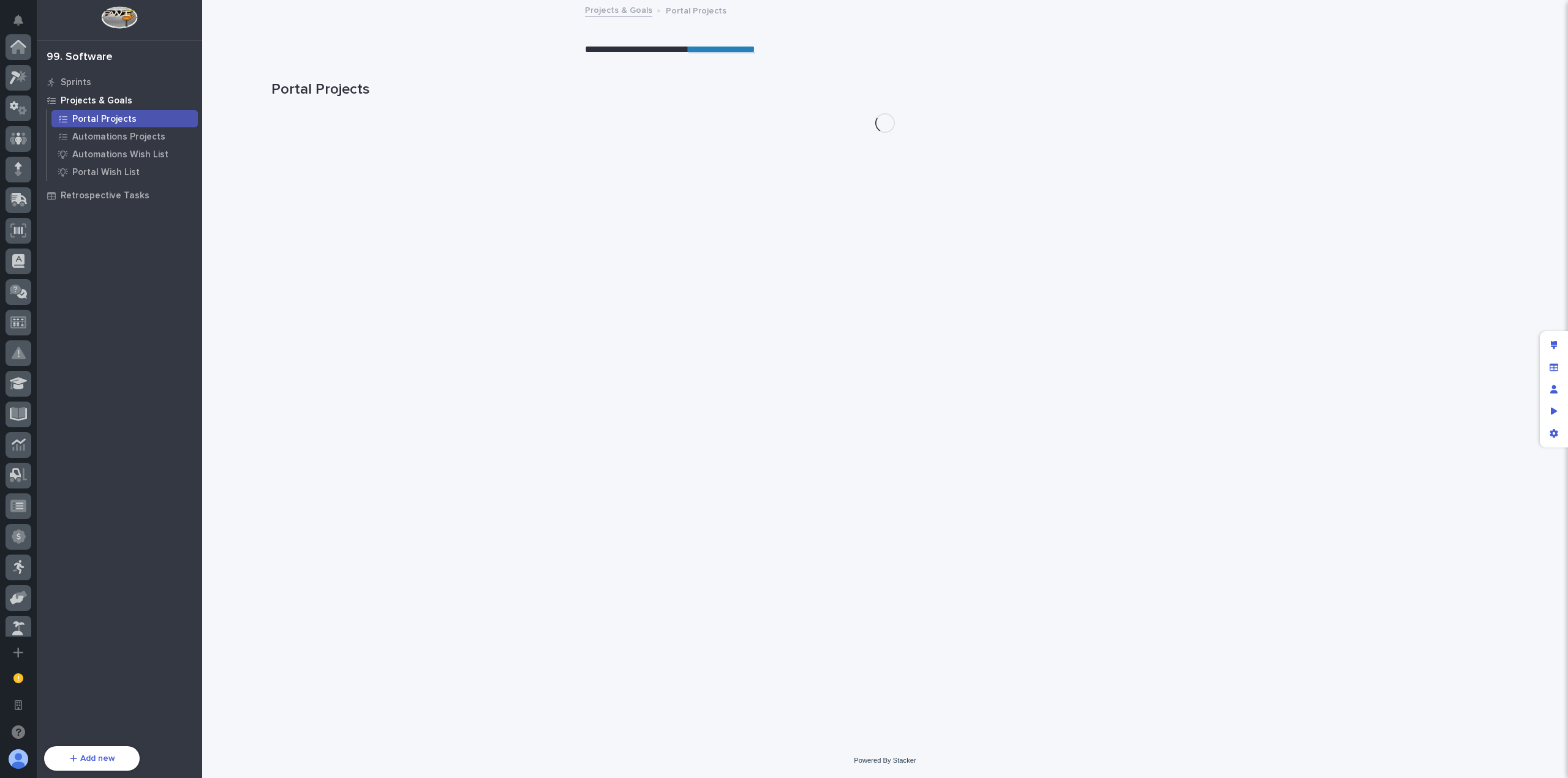
scroll to position [438, 0]
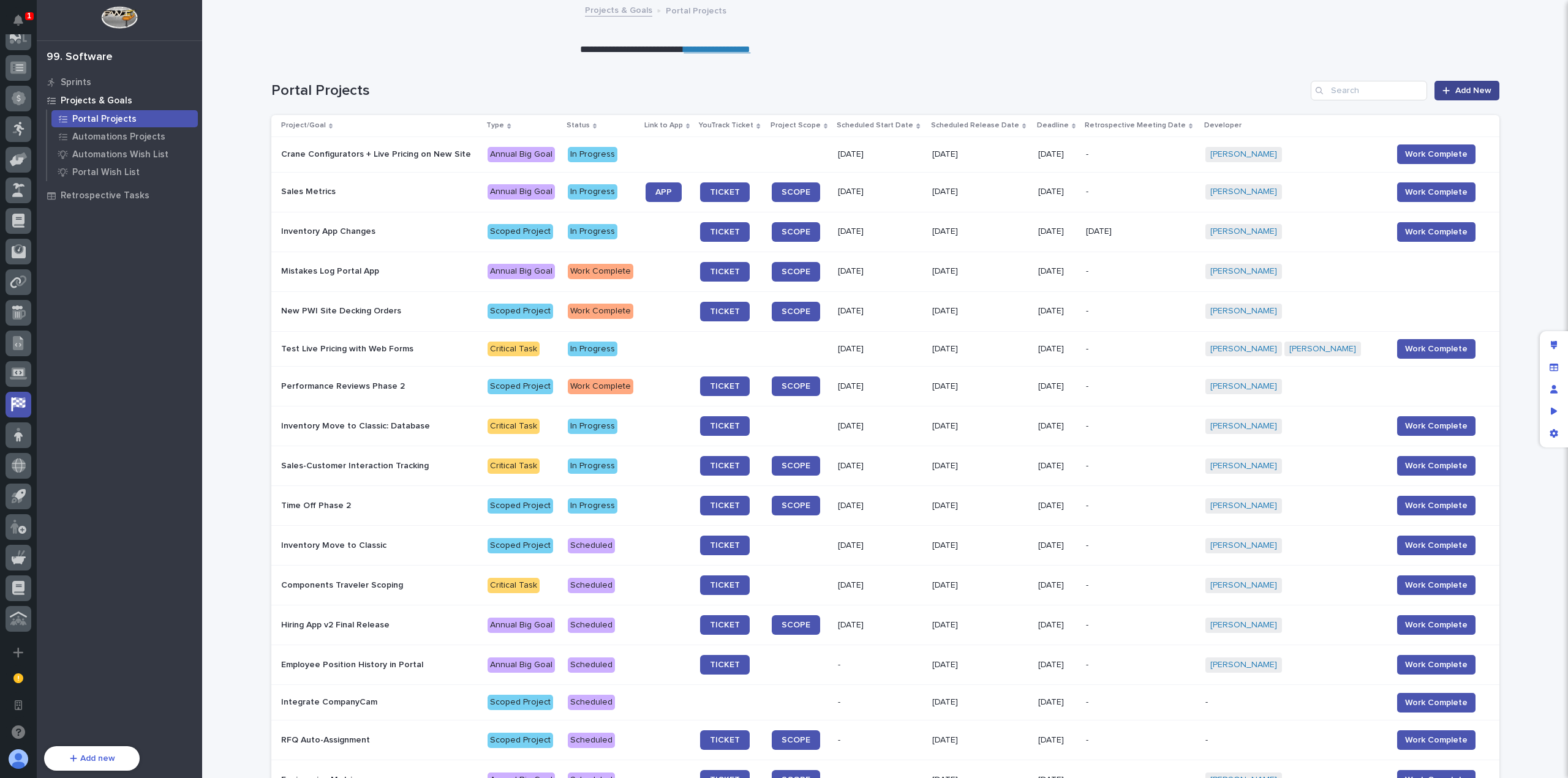
click at [1476, 90] on span "Add New" at bounding box center [1473, 90] width 36 height 9
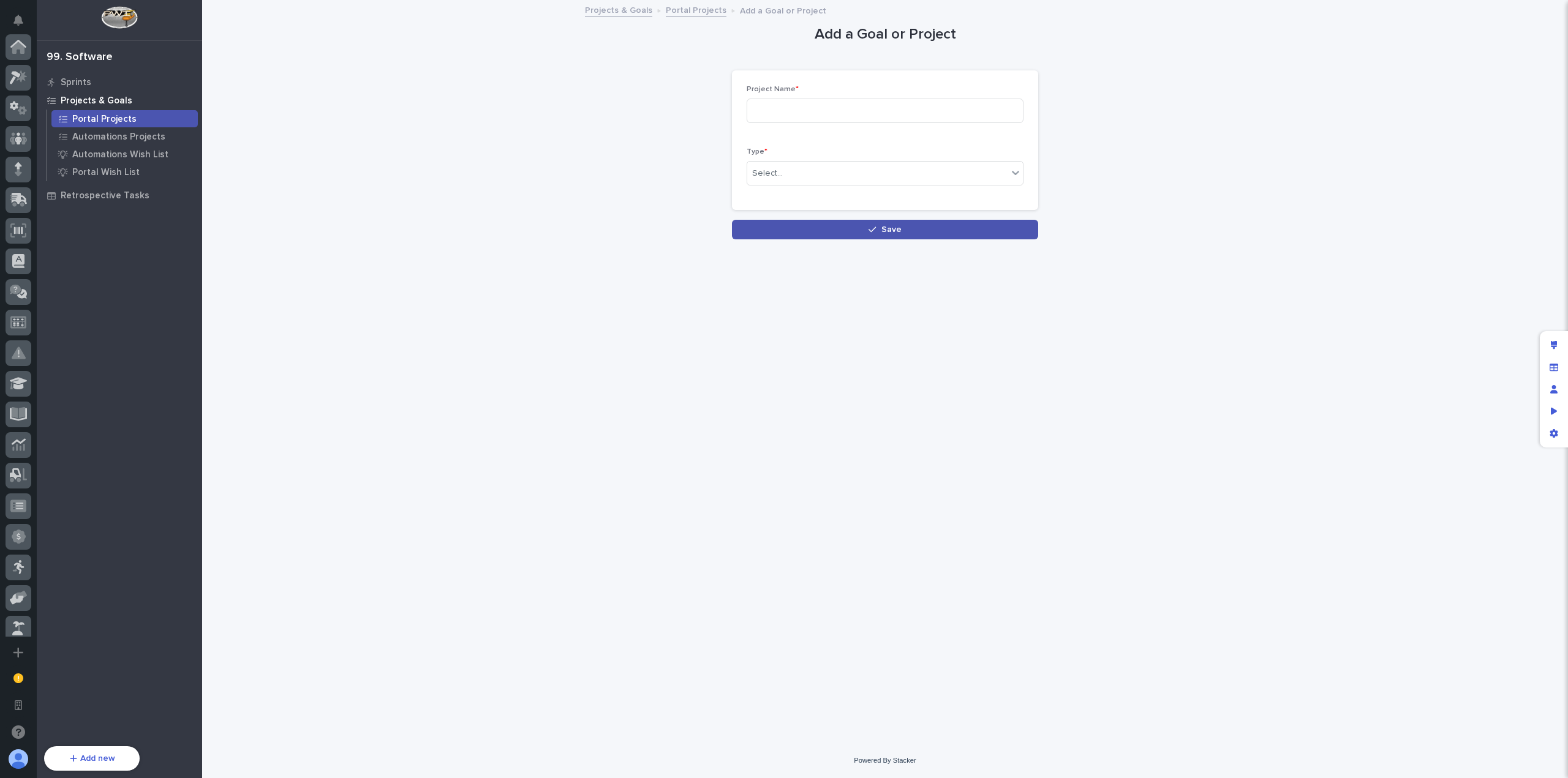
scroll to position [438, 0]
click at [795, 111] on input at bounding box center [885, 110] width 277 height 24
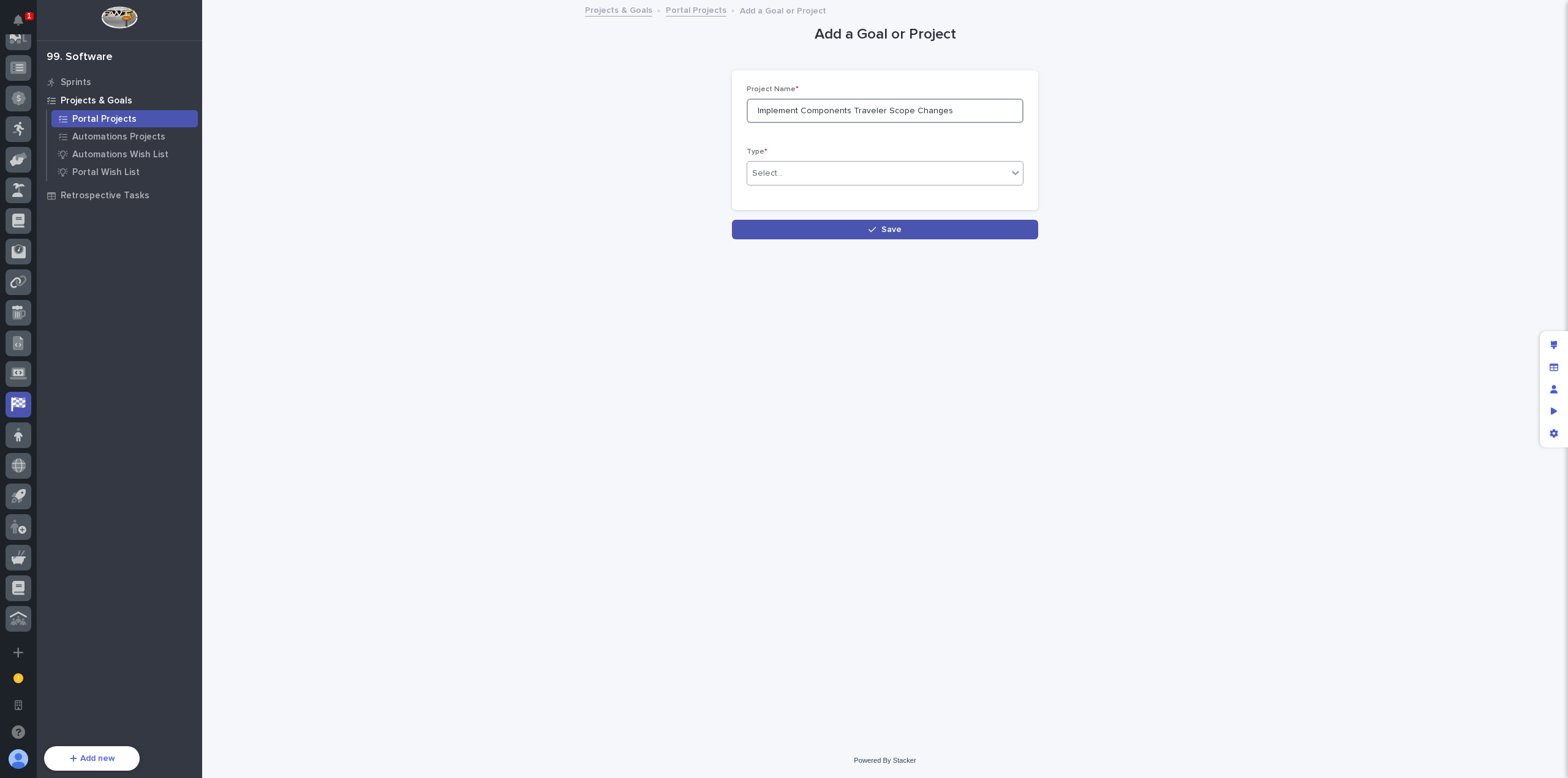
type input "Implement Components Traveler Scope Changes"
click at [842, 162] on div "Select..." at bounding box center [885, 173] width 277 height 24
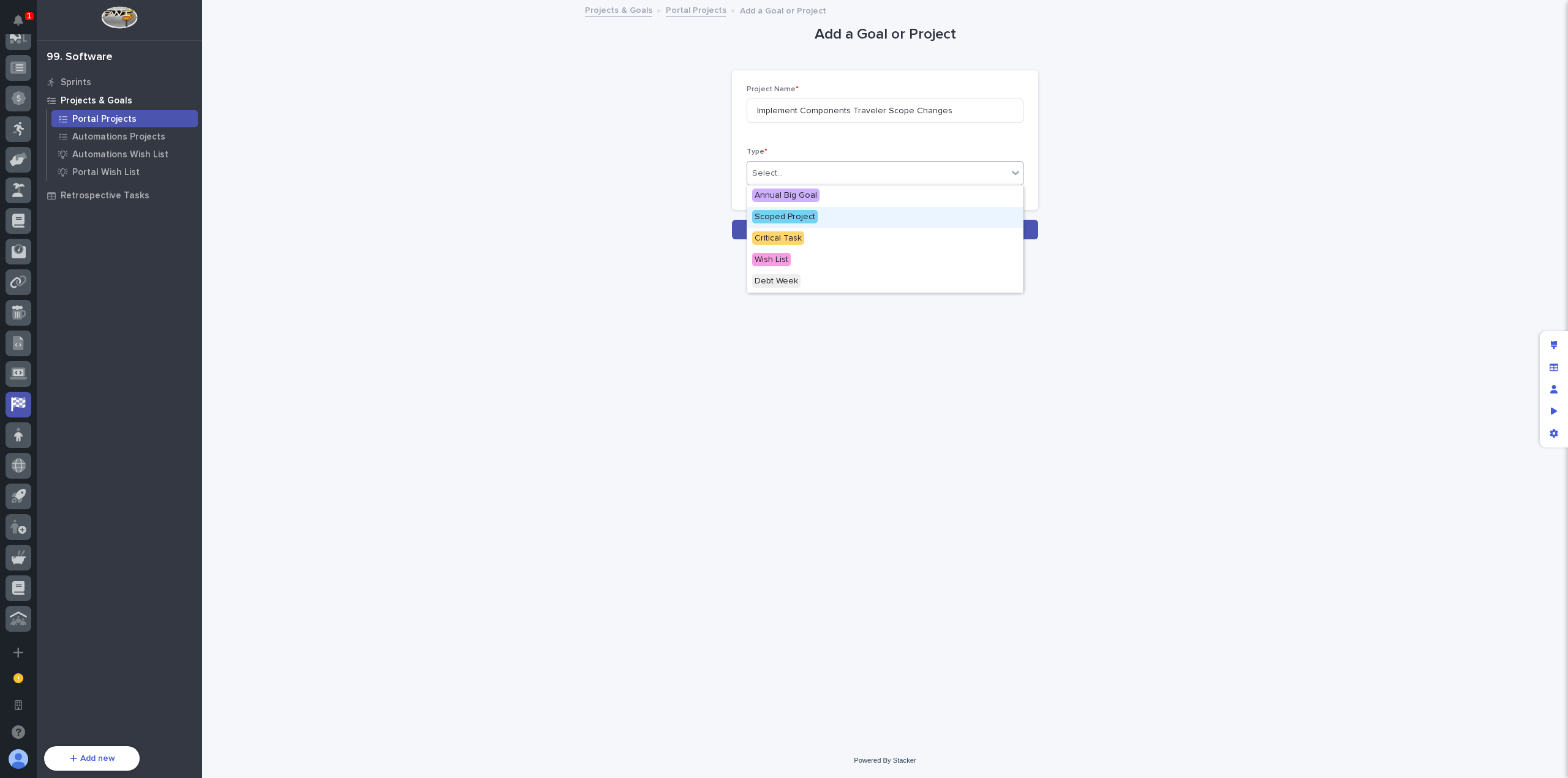
click at [834, 218] on div "Scoped Project" at bounding box center [885, 218] width 275 height 22
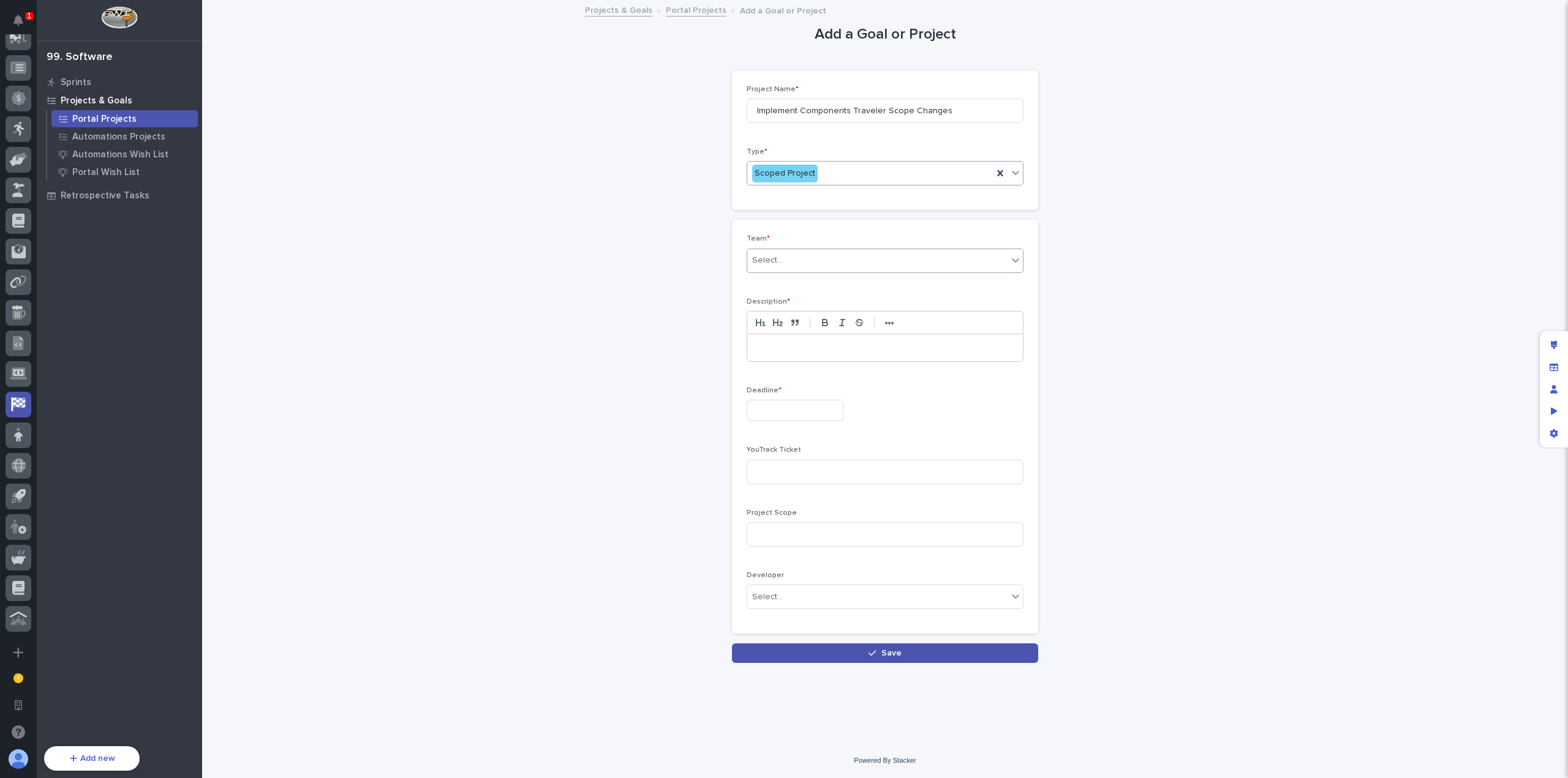
click at [802, 267] on div "Select..." at bounding box center [877, 260] width 260 height 20
click at [806, 281] on div "Automations" at bounding box center [885, 283] width 275 height 22
click at [817, 349] on p at bounding box center [885, 347] width 257 height 12
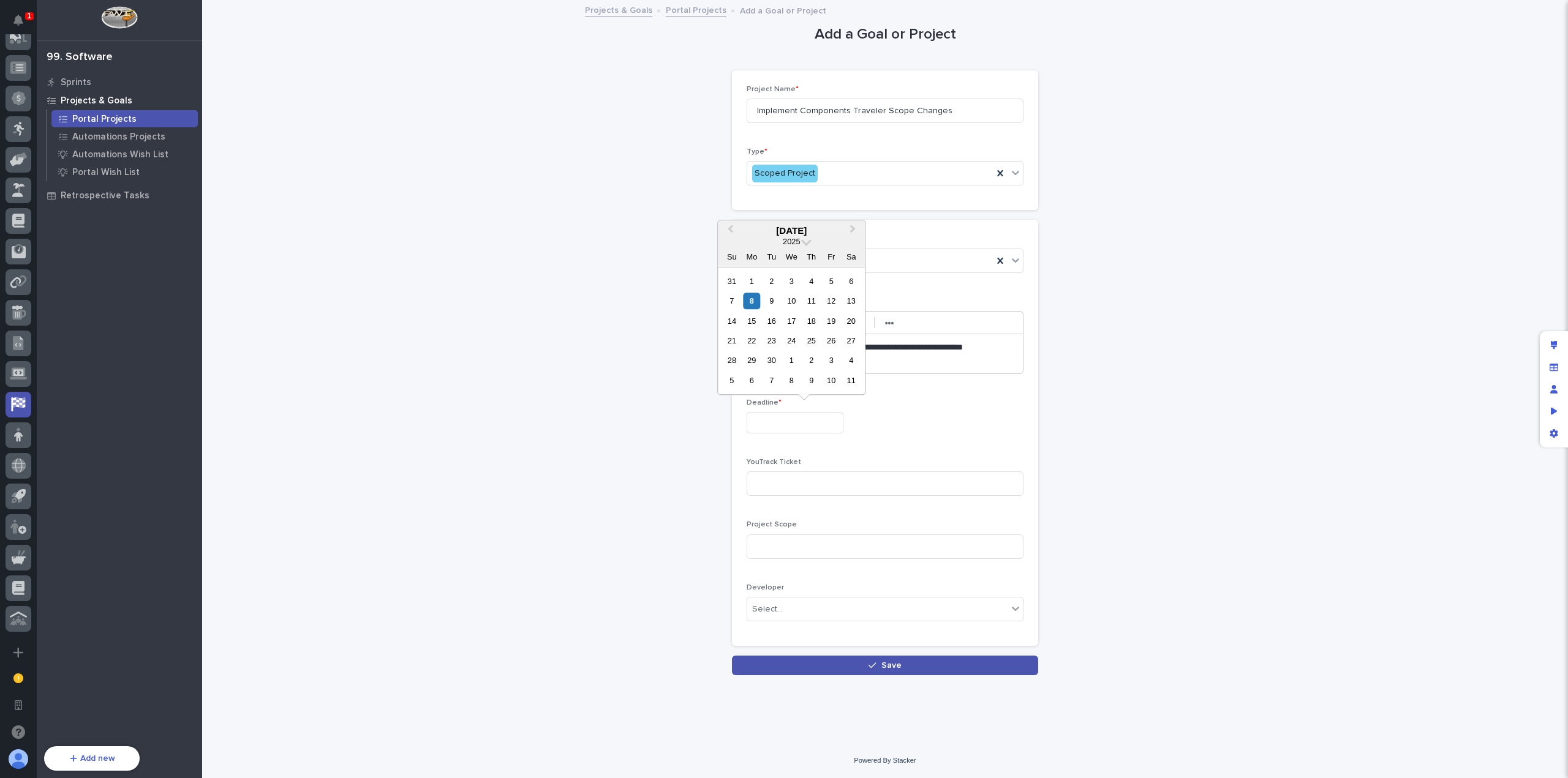
click at [820, 426] on input "text" at bounding box center [795, 423] width 97 height 22
click at [831, 359] on div "3" at bounding box center [831, 360] width 16 height 16
type input "**********"
click at [855, 611] on div "Select..." at bounding box center [877, 610] width 260 height 20
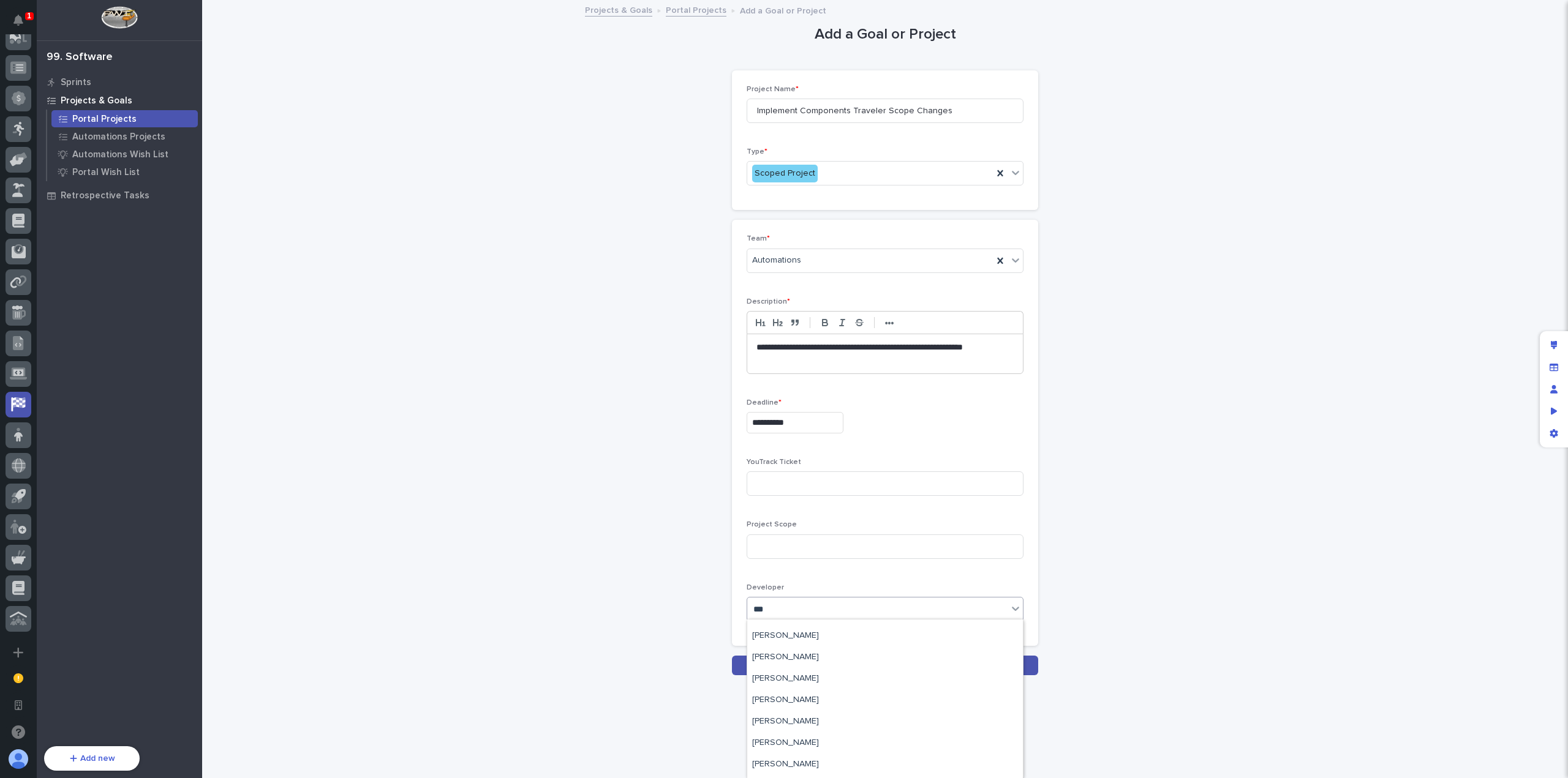
scroll to position [0, 0]
type input "****"
click at [838, 695] on div "[PERSON_NAME]" at bounding box center [885, 695] width 275 height 22
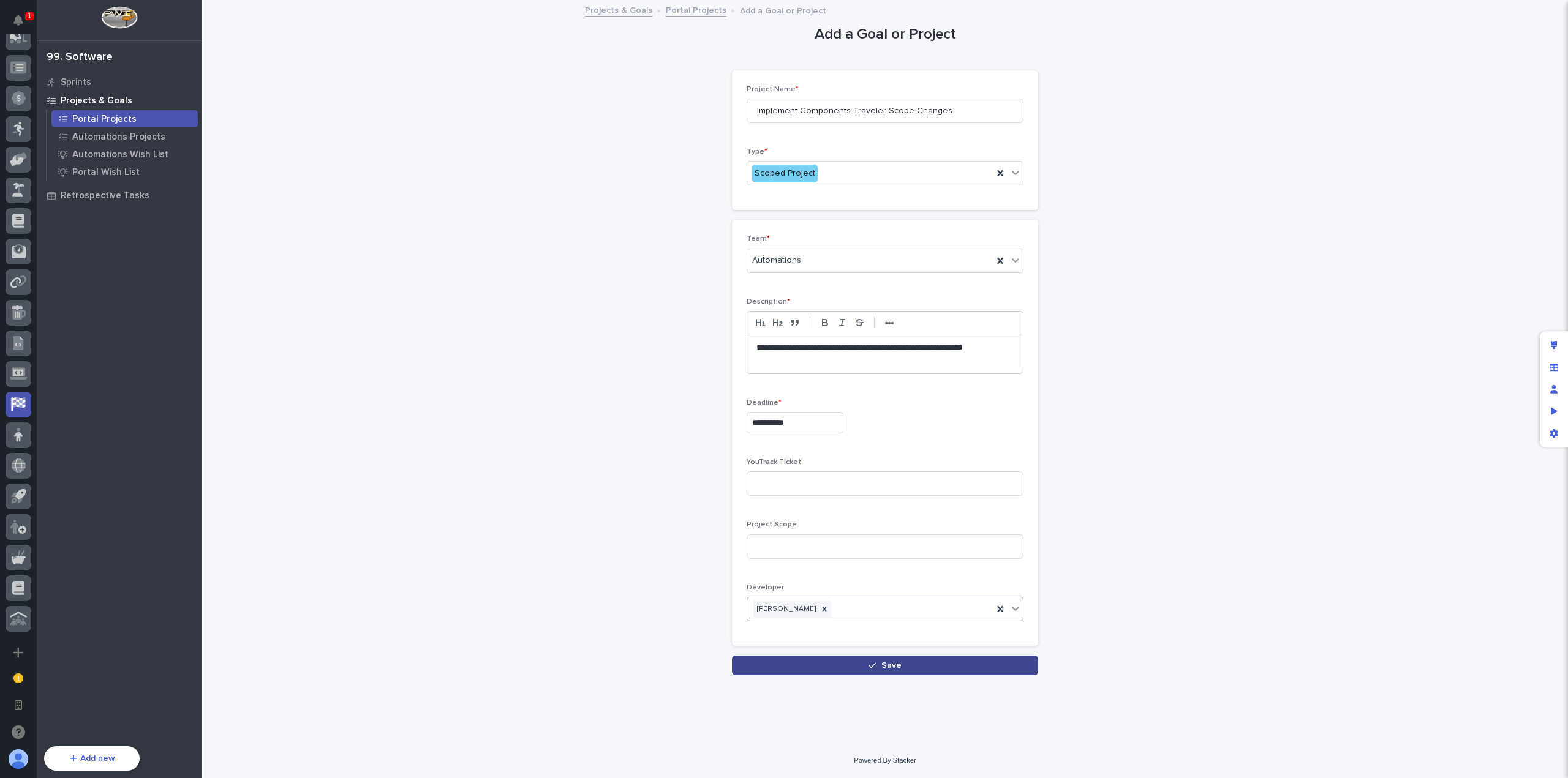
click at [882, 665] on span "Save" at bounding box center [891, 665] width 20 height 9
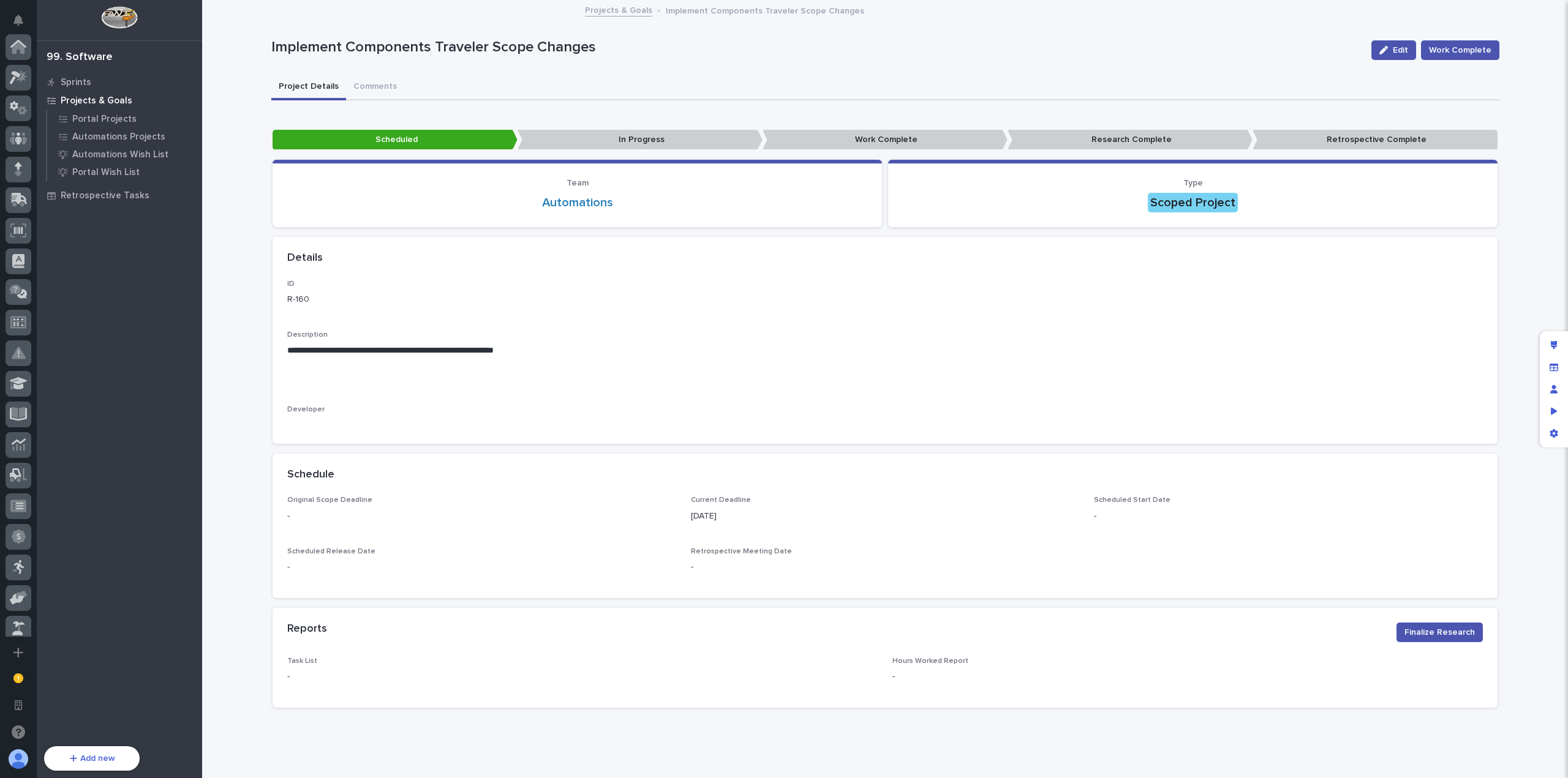
scroll to position [438, 0]
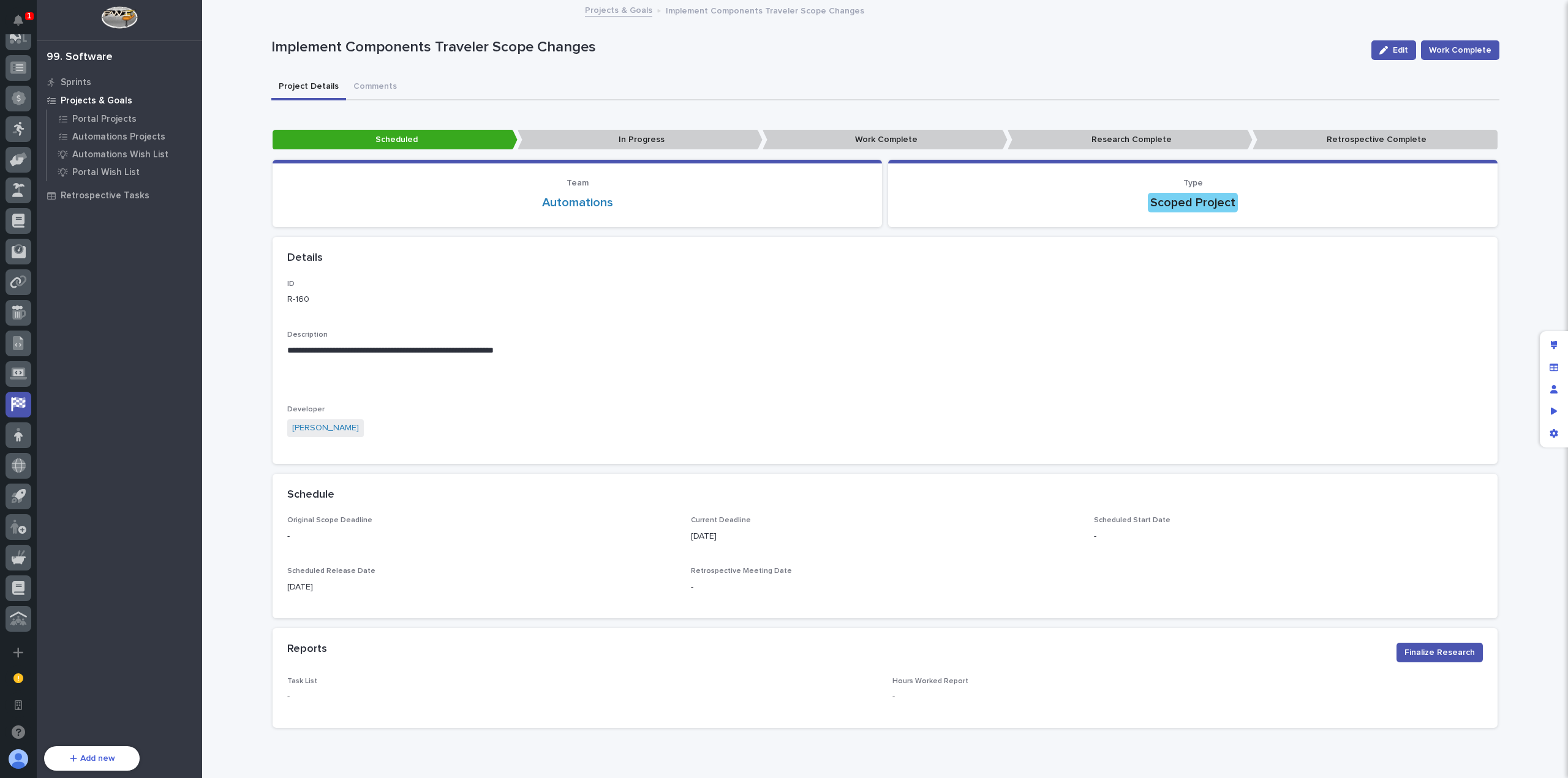
drag, startPoint x: 1390, startPoint y: 45, endPoint x: 1234, endPoint y: 139, distance: 182.1
click at [1390, 45] on button "Edit" at bounding box center [1394, 50] width 45 height 20
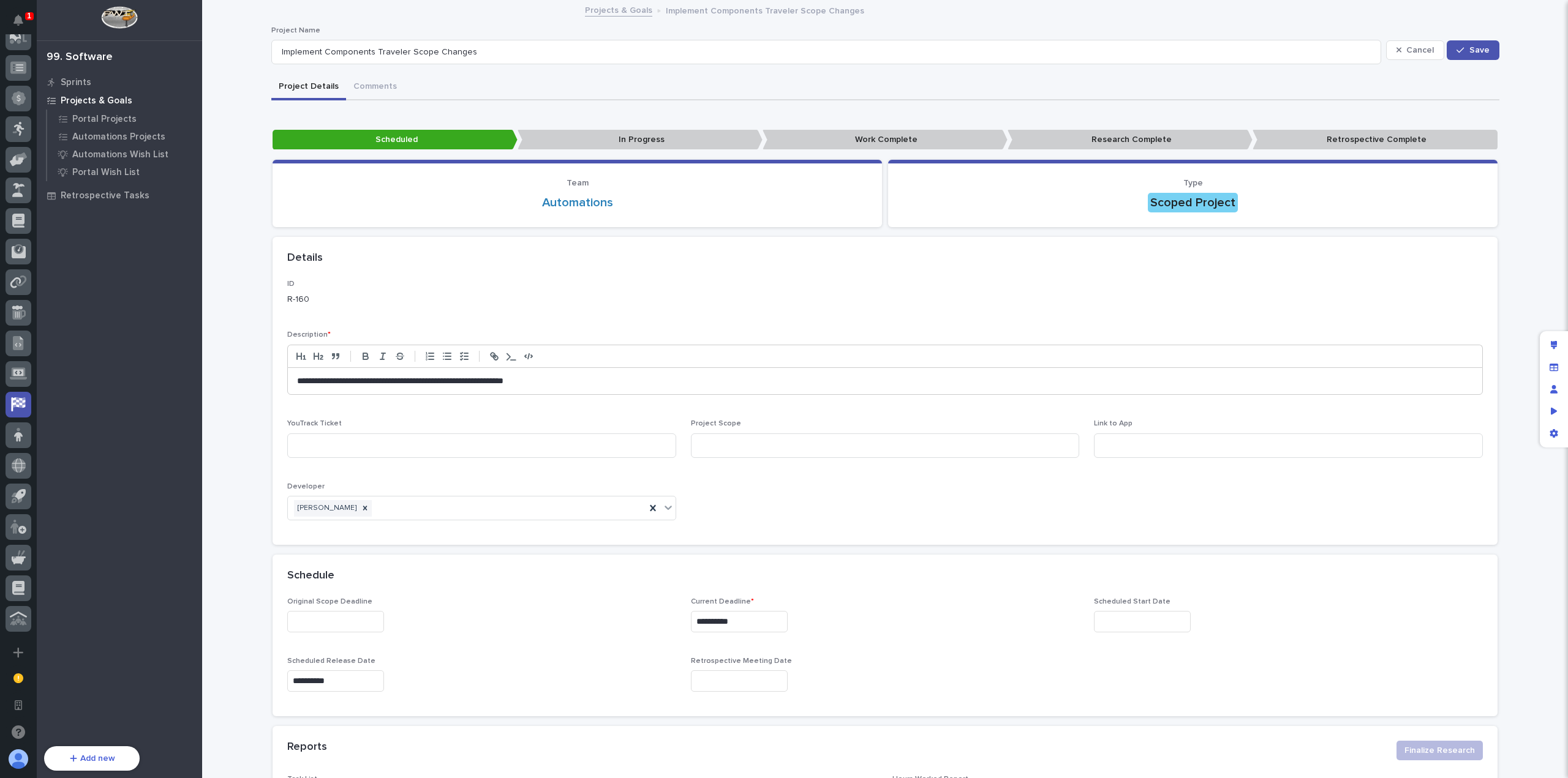
click at [1396, 54] on button "Cancel" at bounding box center [1415, 50] width 59 height 20
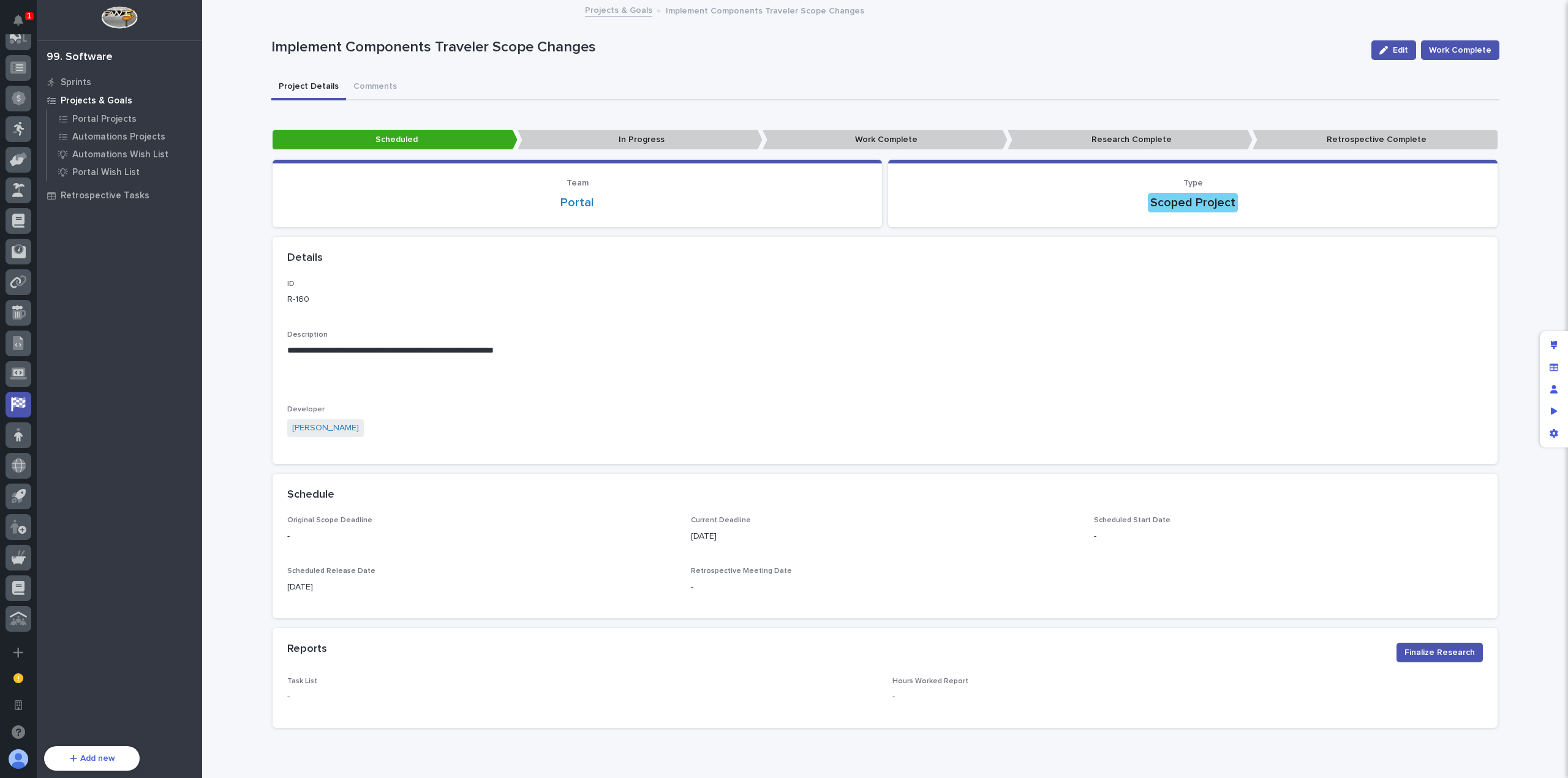
click at [115, 103] on p "Projects & Goals" at bounding box center [96, 101] width 71 height 11
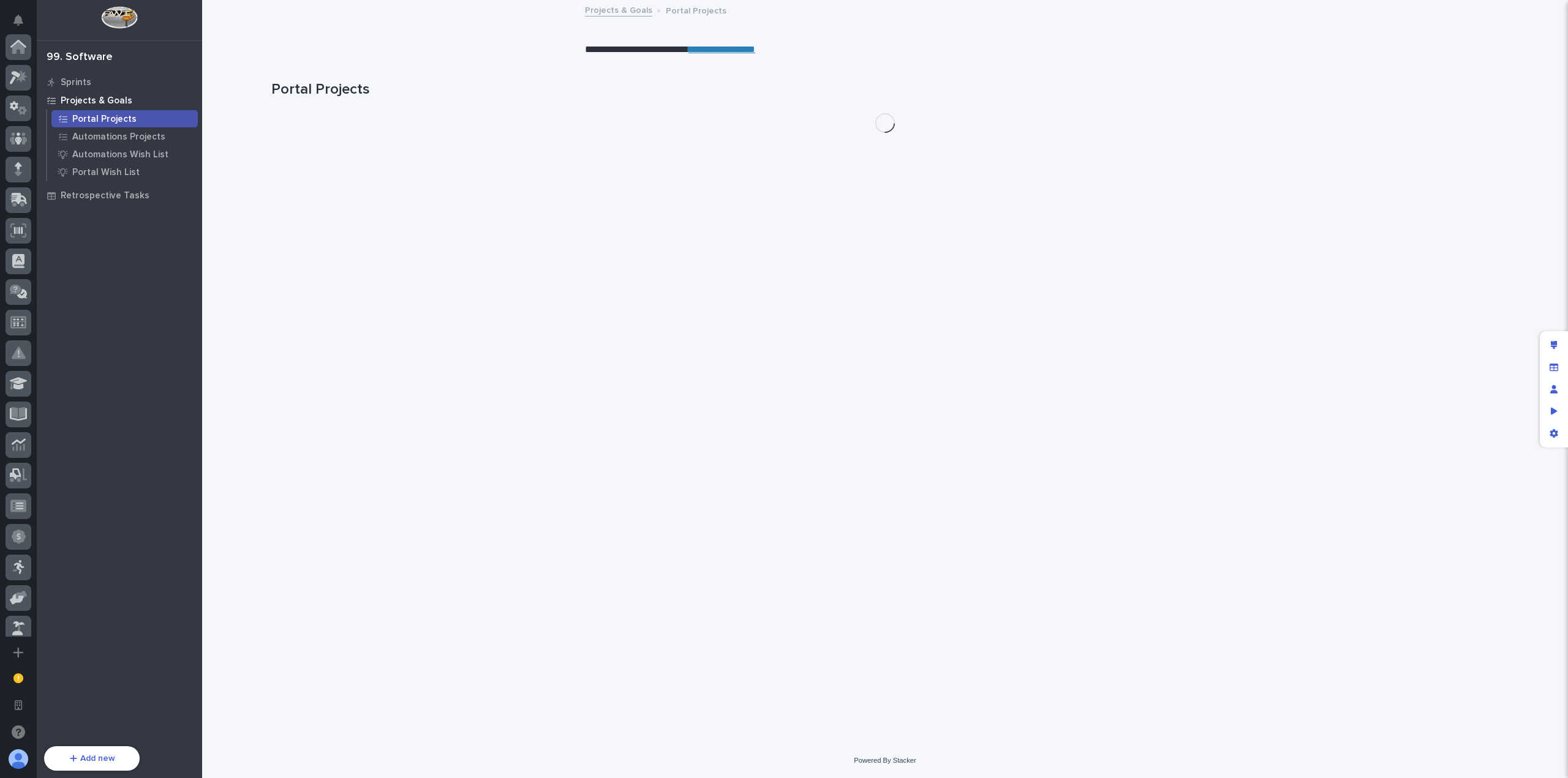
scroll to position [438, 0]
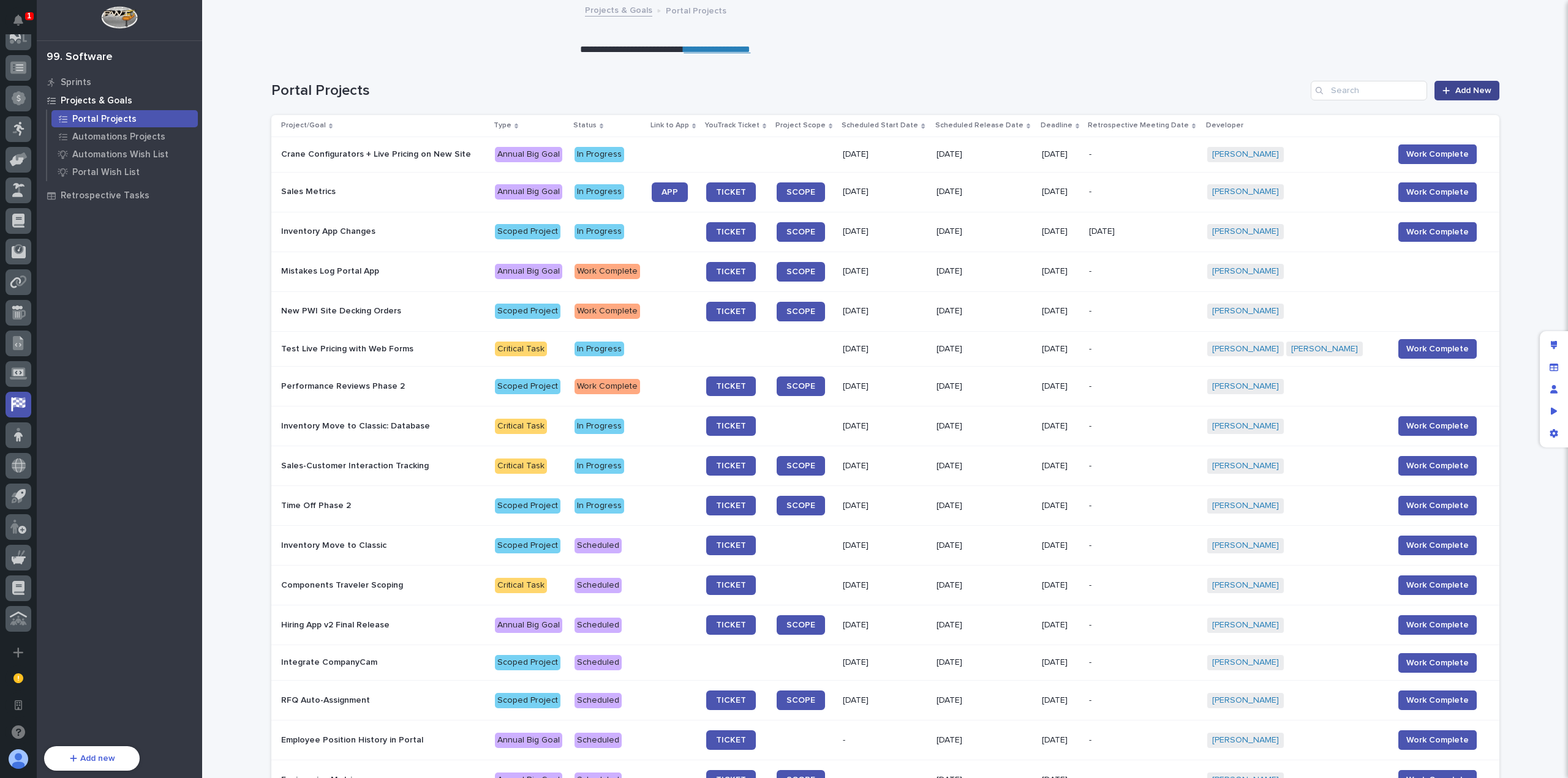
click at [1457, 92] on span "Add New" at bounding box center [1473, 90] width 36 height 9
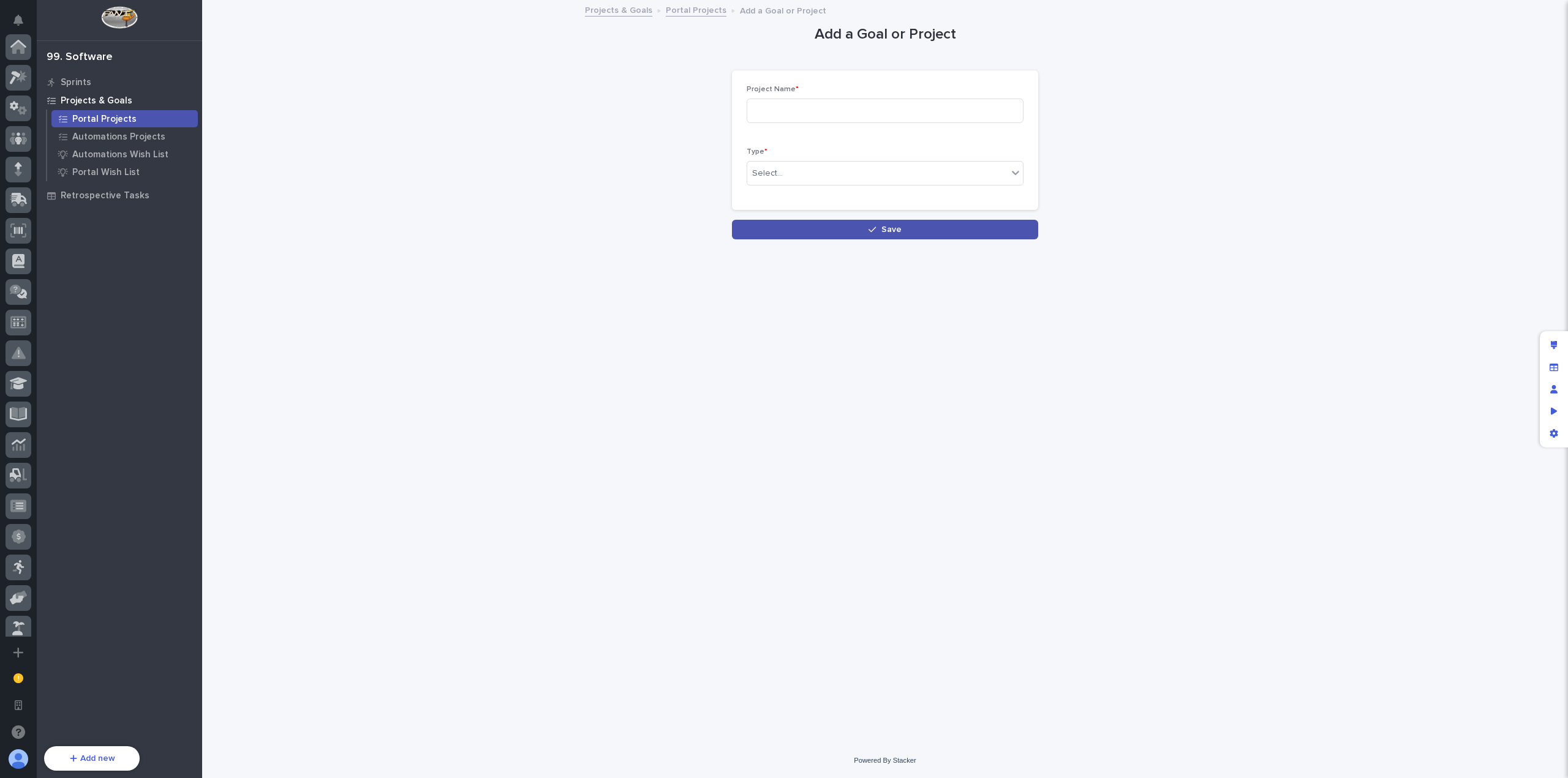
scroll to position [438, 0]
click at [857, 102] on input at bounding box center [885, 110] width 277 height 24
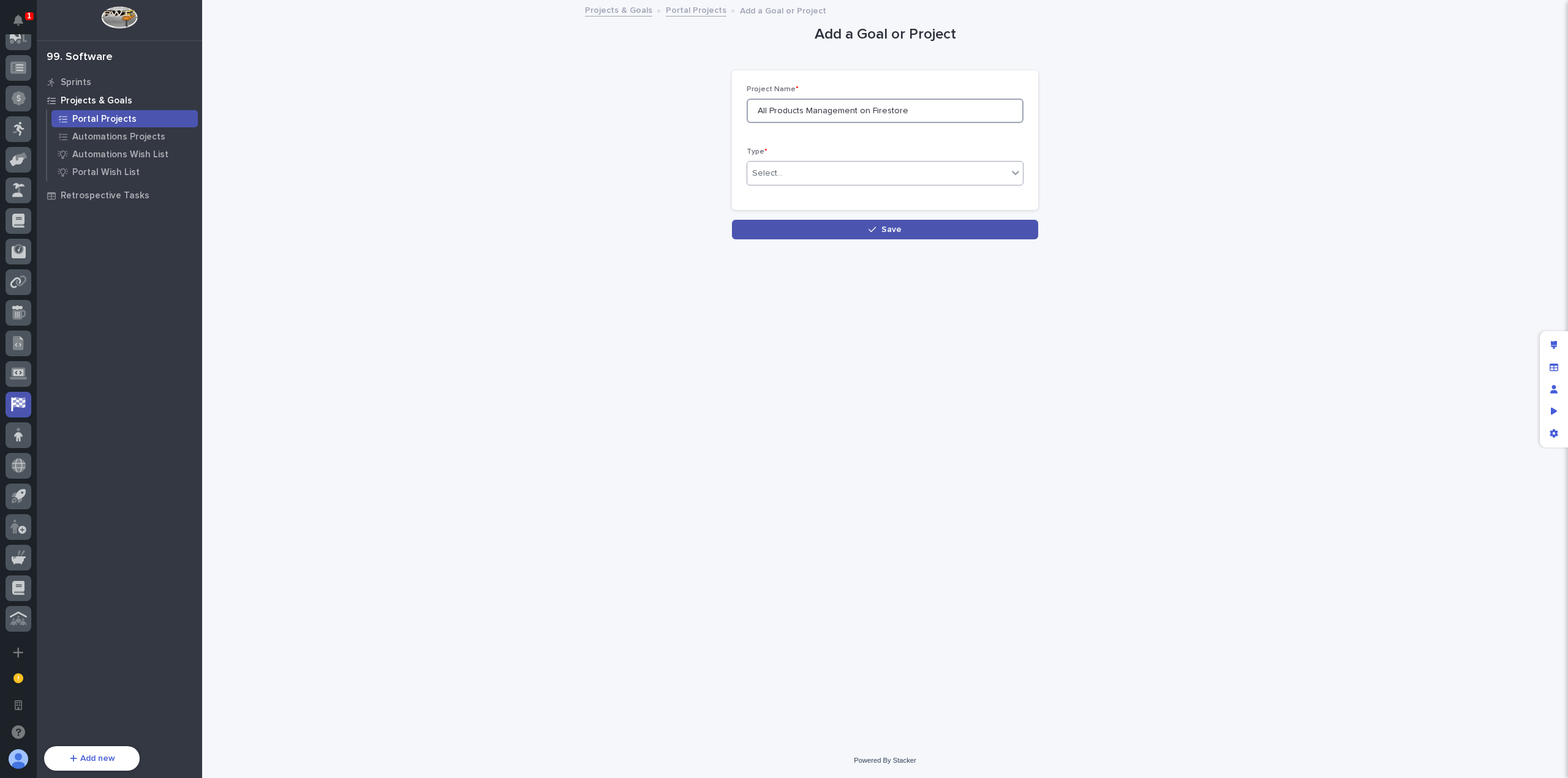
type input "All Products Management on Firestore"
click at [886, 168] on div "Select..." at bounding box center [877, 173] width 260 height 20
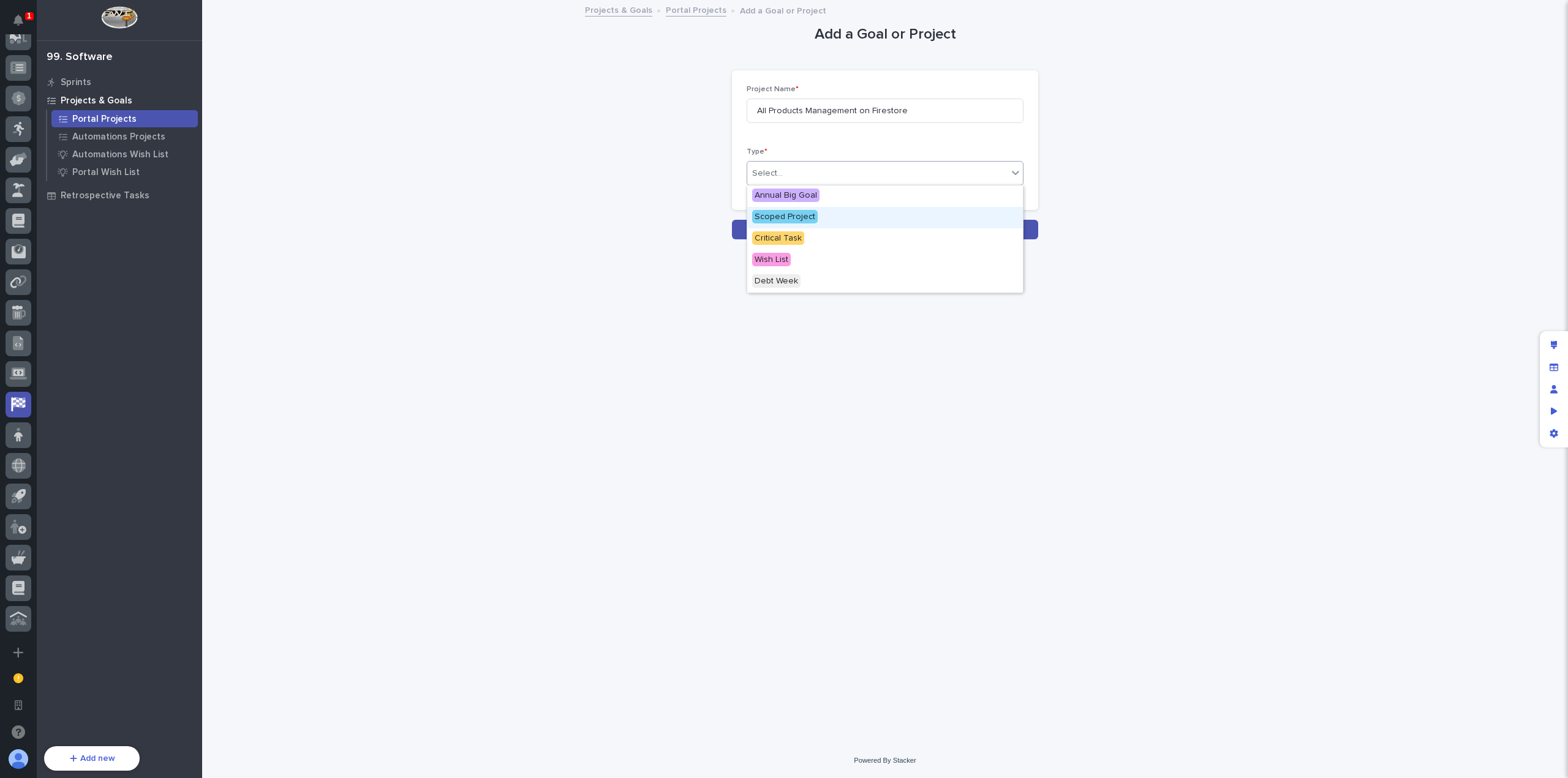
click at [844, 221] on div "Scoped Project" at bounding box center [885, 218] width 275 height 22
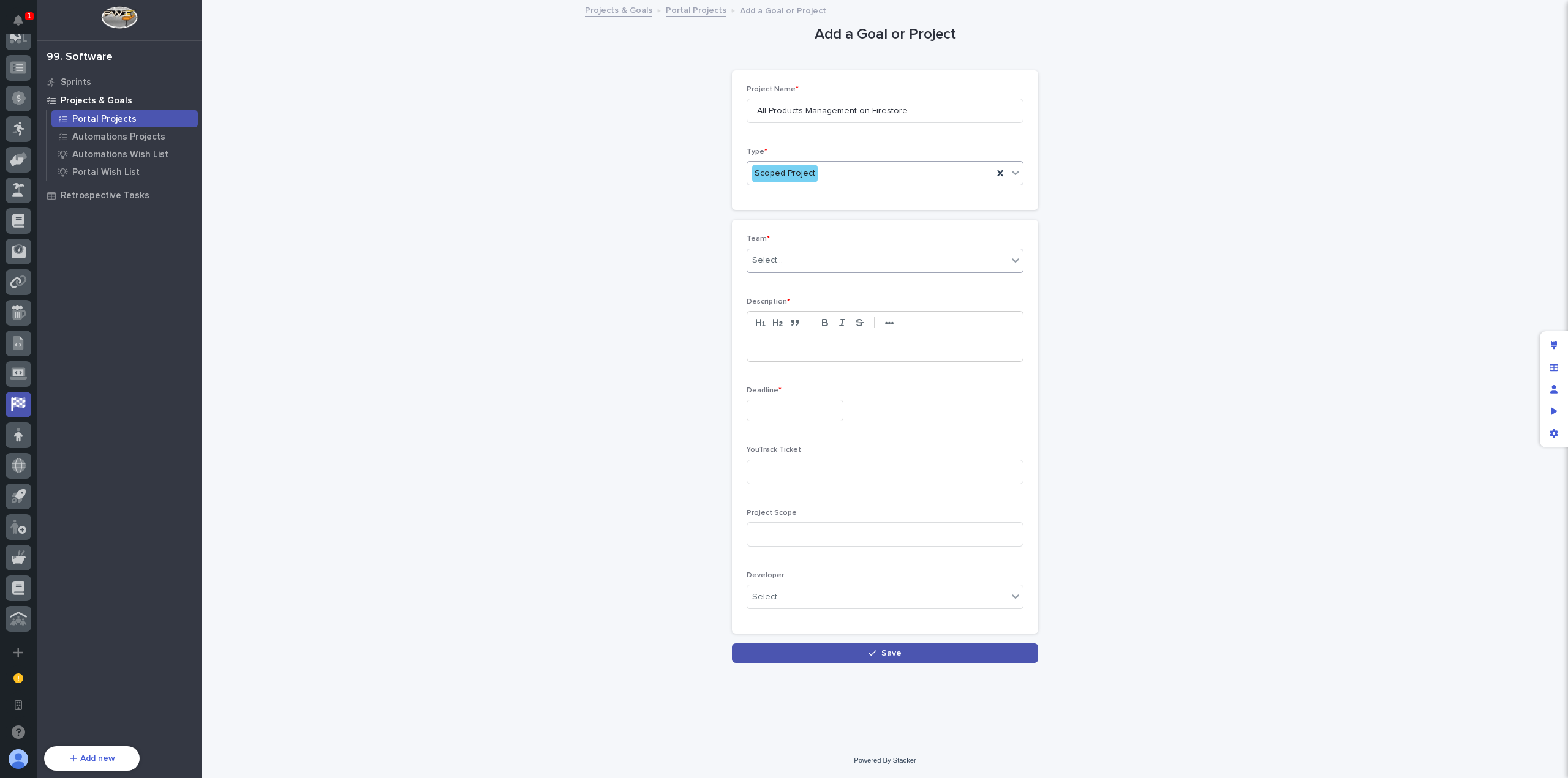
click at [826, 255] on div "Select..." at bounding box center [877, 260] width 260 height 20
click at [818, 301] on div "Portal" at bounding box center [885, 304] width 275 height 22
click at [821, 359] on div at bounding box center [885, 347] width 275 height 27
click at [793, 404] on input "text" at bounding box center [795, 410] width 97 height 22
click at [854, 222] on button "Next Month" at bounding box center [853, 220] width 20 height 20
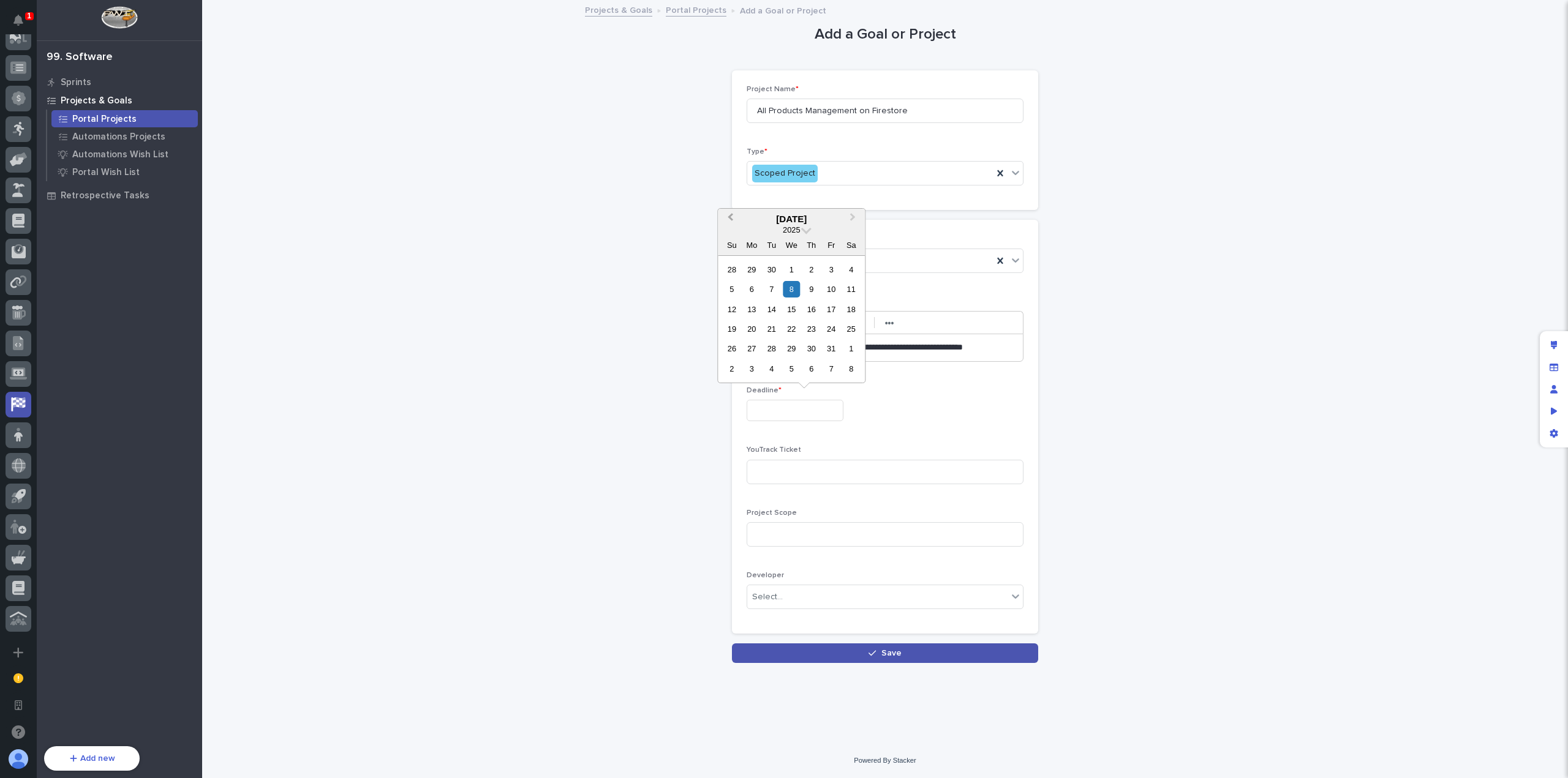
click at [729, 221] on button "Previous Month" at bounding box center [729, 220] width 20 height 20
click at [855, 224] on button "Next Month" at bounding box center [853, 220] width 20 height 20
click at [835, 313] on div "17" at bounding box center [831, 309] width 16 height 16
type input "**********"
click at [865, 587] on div "Select..." at bounding box center [877, 597] width 260 height 20
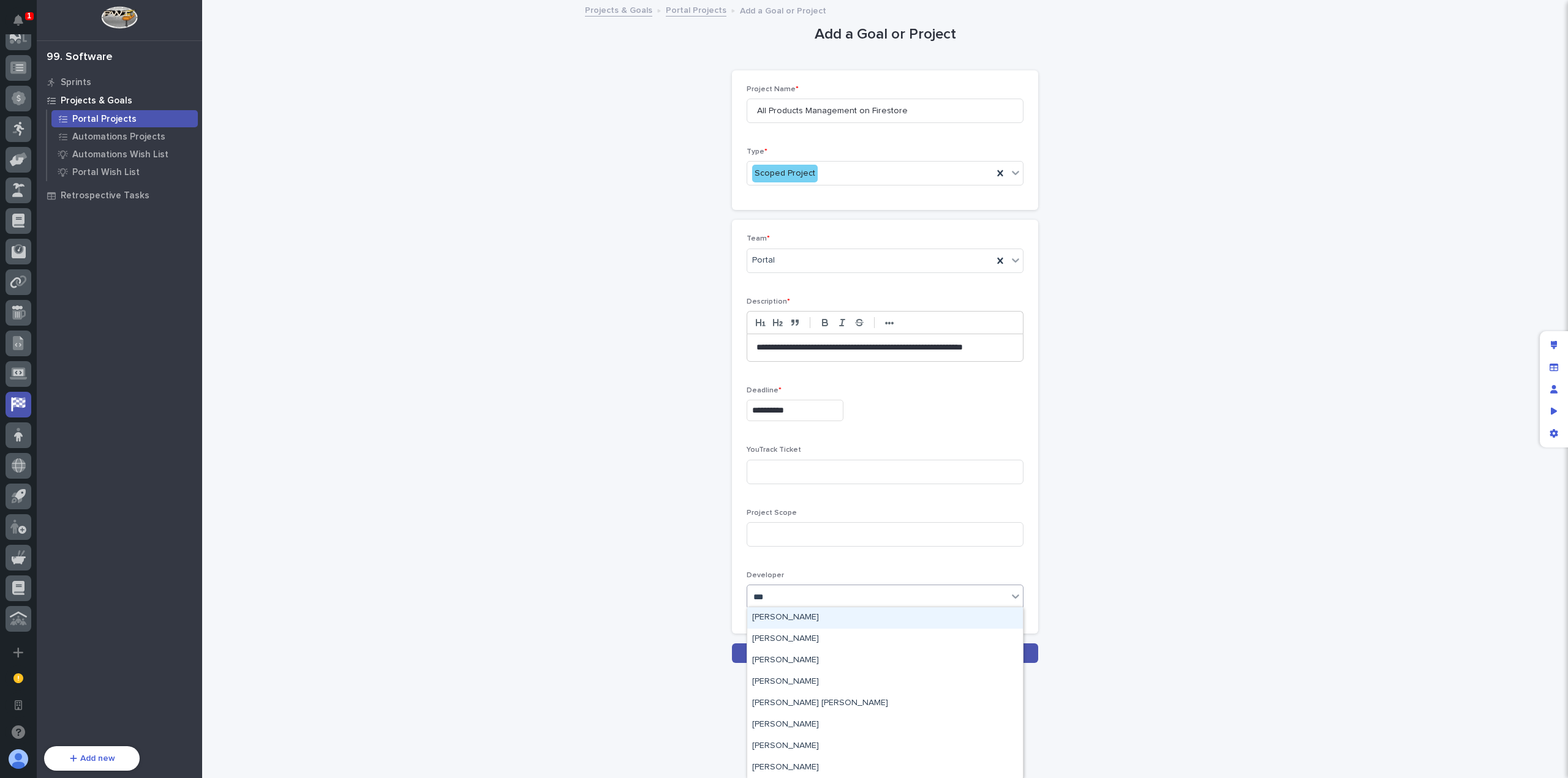
type input "****"
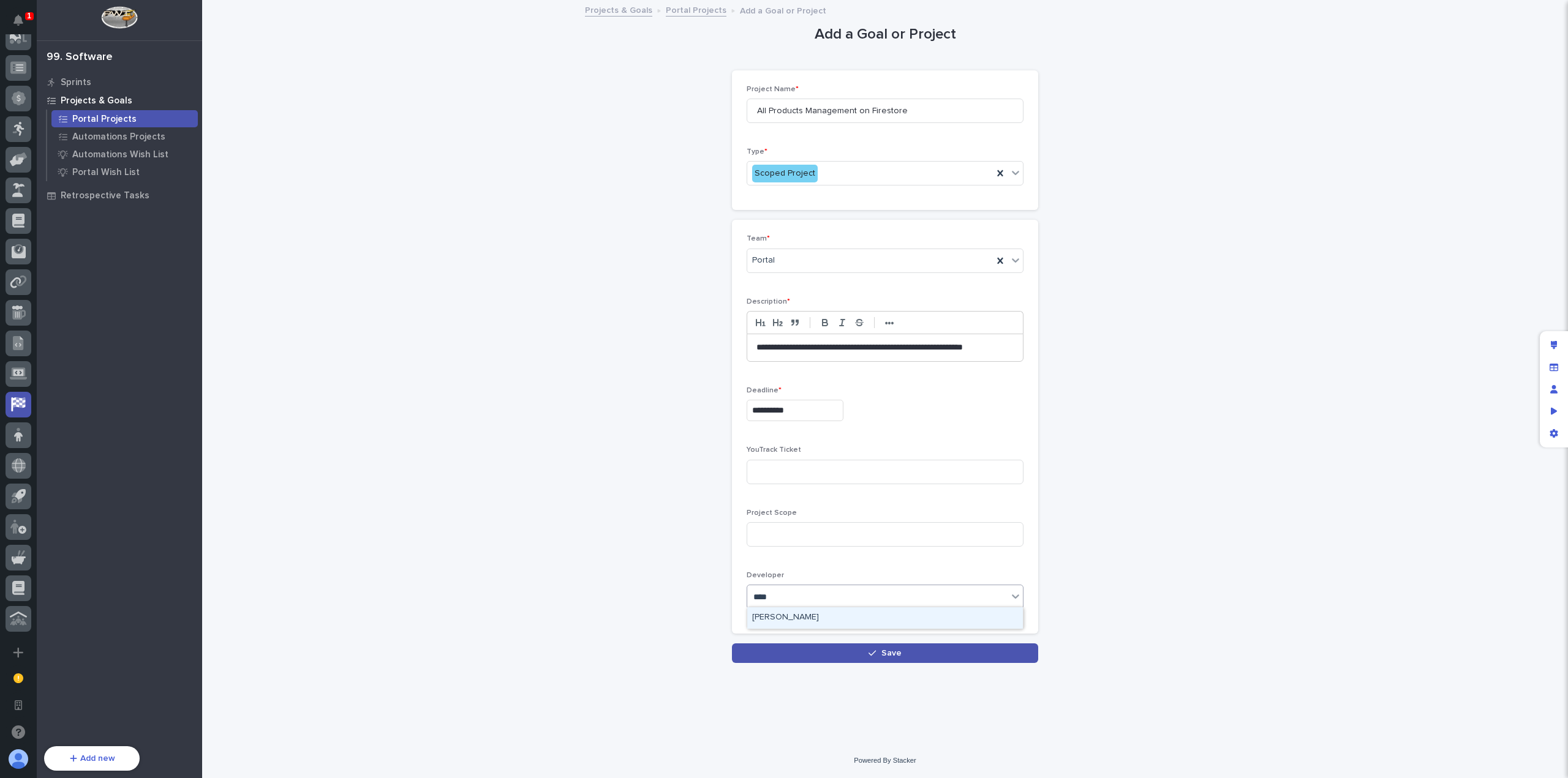
click at [882, 617] on div "[PERSON_NAME]" at bounding box center [885, 618] width 275 height 22
click at [909, 655] on button "Save" at bounding box center [884, 653] width 306 height 20
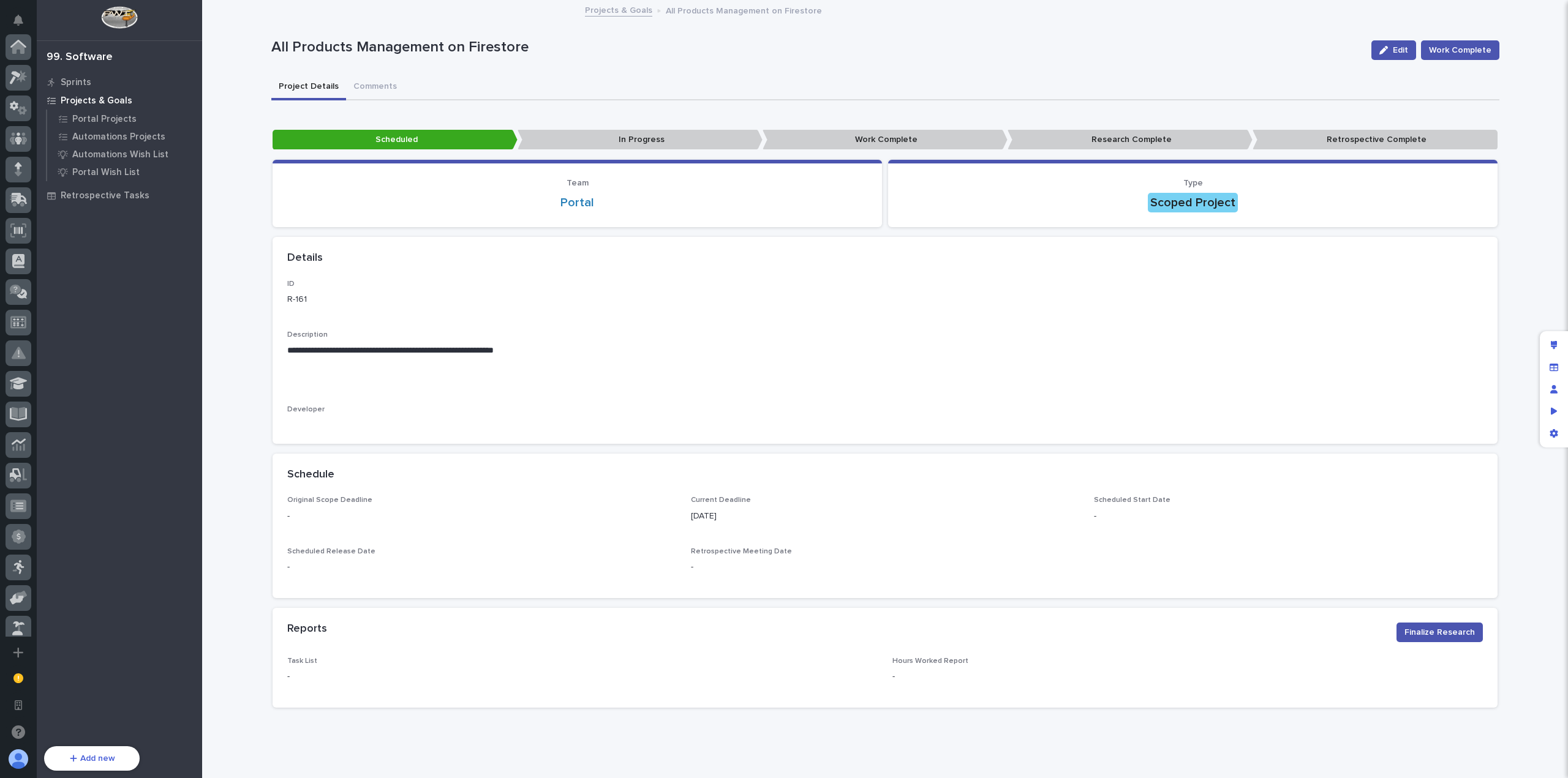
scroll to position [438, 0]
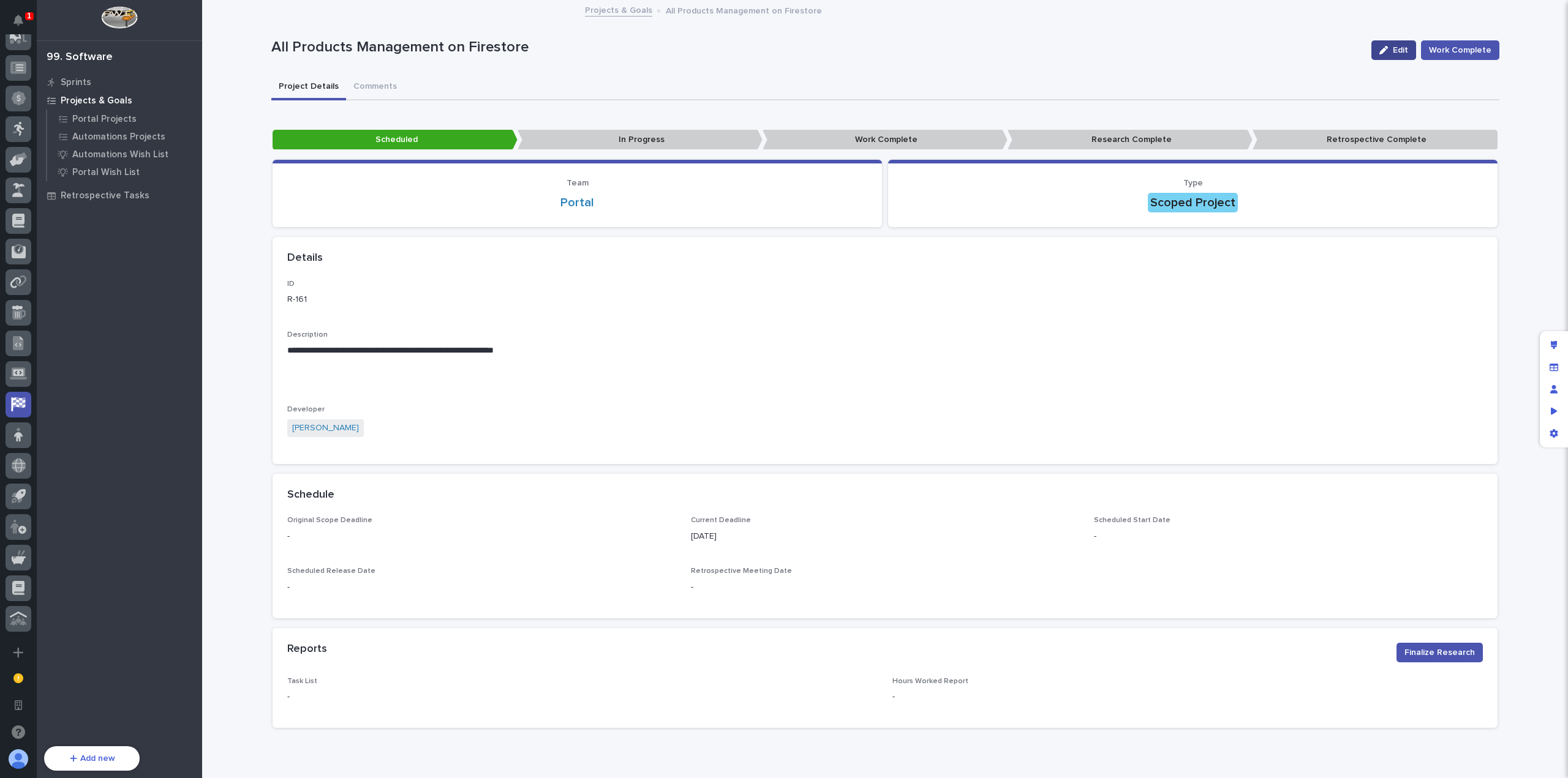
click at [1385, 52] on icon "button" at bounding box center [1383, 50] width 9 height 9
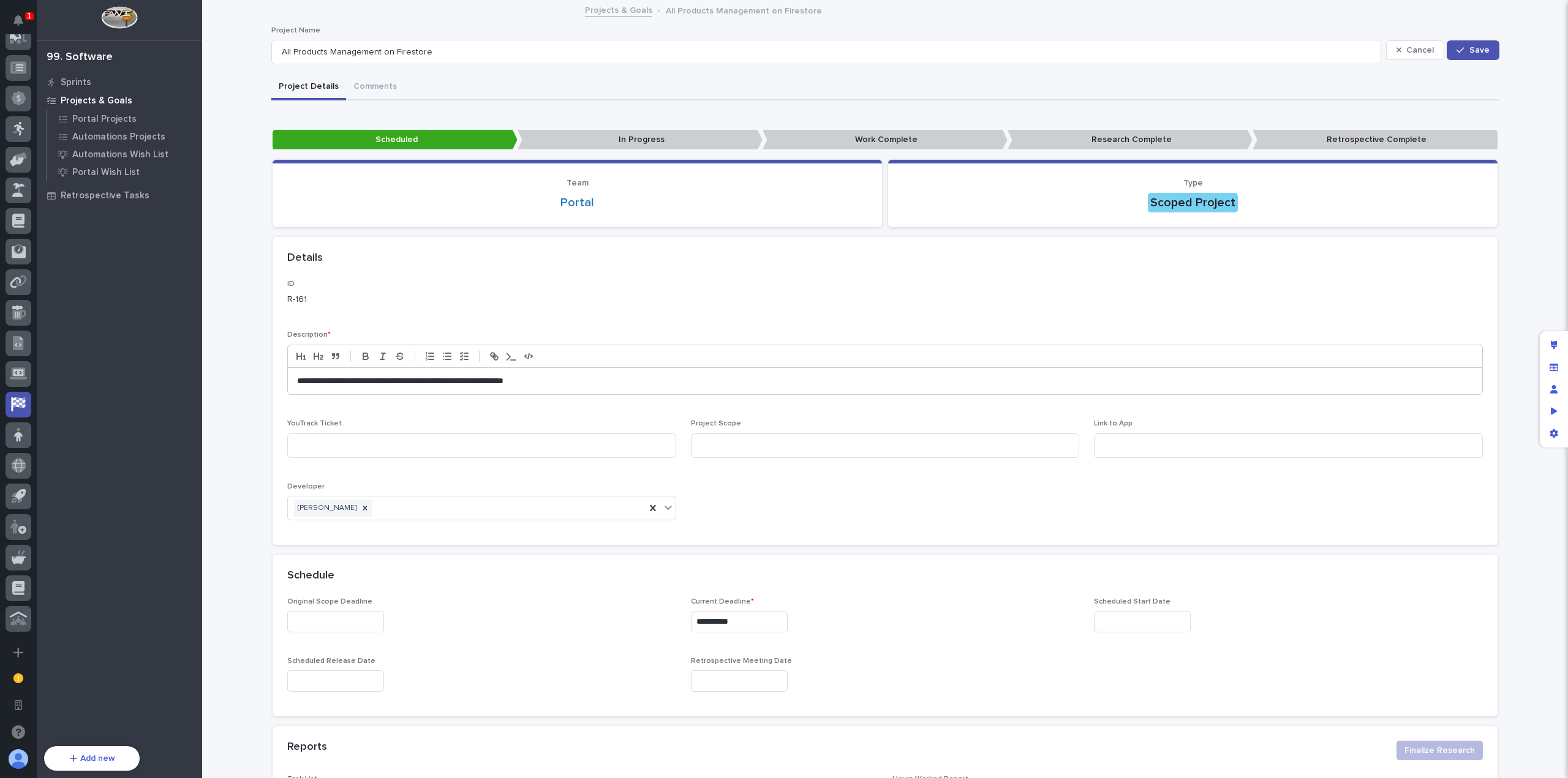
click at [698, 378] on p "**********" at bounding box center [885, 381] width 1177 height 12
type input "**********"
click at [1485, 51] on button "Save" at bounding box center [1472, 50] width 52 height 20
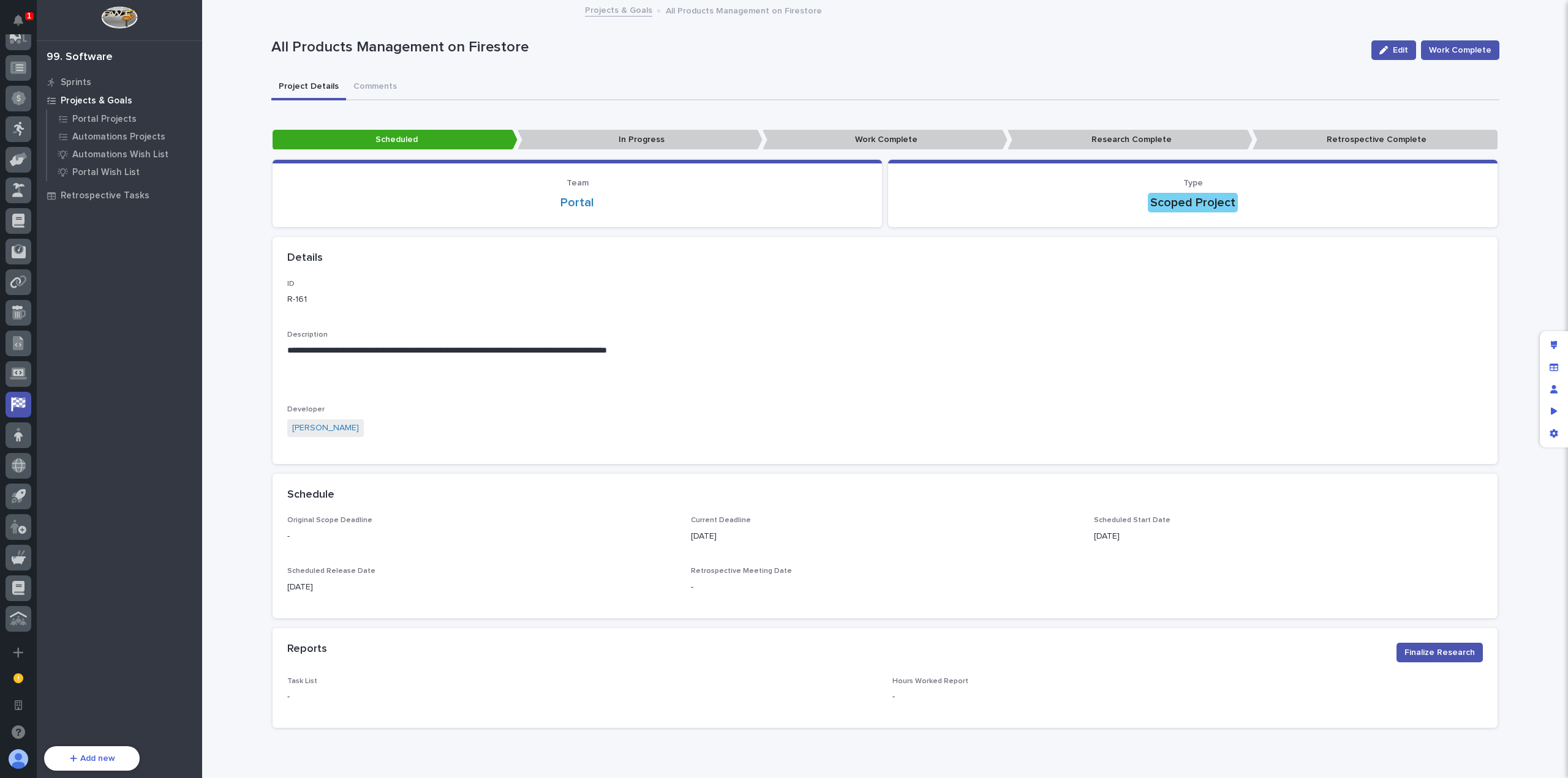
click at [1190, 28] on div "All Products Management on Firestore Edit Work Complete" at bounding box center [885, 50] width 1228 height 49
